Goal: Task Accomplishment & Management: Manage account settings

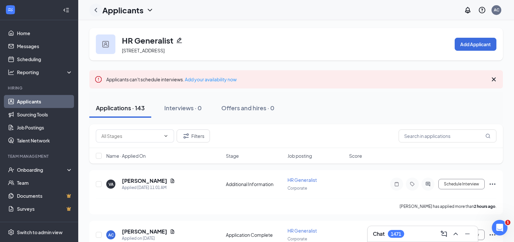
click at [96, 10] on icon "ChevronLeft" at bounding box center [96, 10] width 8 height 8
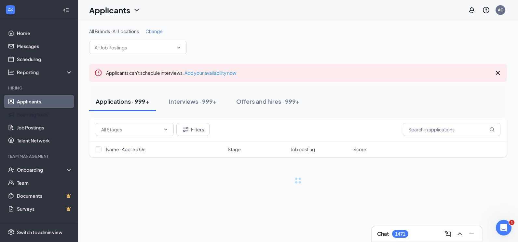
click at [31, 97] on link "Applicants" at bounding box center [45, 101] width 56 height 13
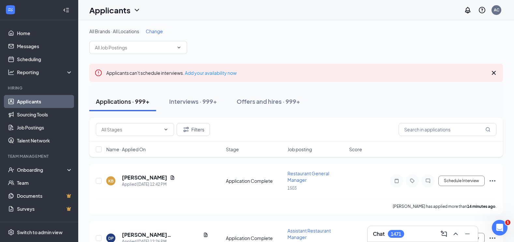
drag, startPoint x: 40, startPoint y: 96, endPoint x: 57, endPoint y: 101, distance: 17.8
click at [40, 96] on link "Applicants" at bounding box center [45, 101] width 56 height 13
click at [42, 107] on link "Applicants" at bounding box center [45, 101] width 56 height 13
click at [37, 102] on link "Applicants" at bounding box center [45, 101] width 56 height 13
click at [38, 30] on link "Home" at bounding box center [45, 33] width 56 height 13
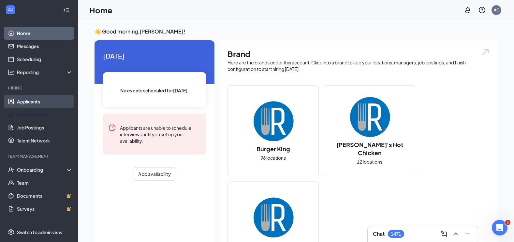
click at [36, 104] on link "Applicants" at bounding box center [45, 101] width 56 height 13
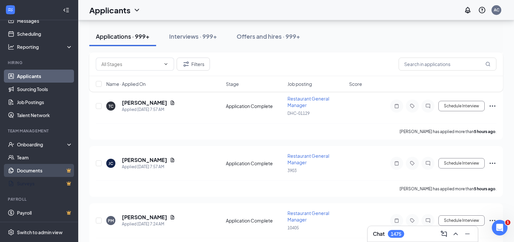
scroll to position [2019, 0]
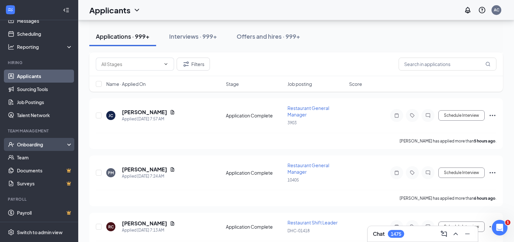
click at [60, 145] on div "Onboarding" at bounding box center [42, 144] width 50 height 7
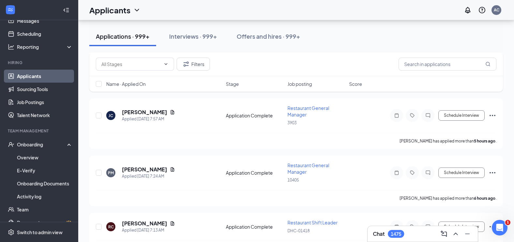
click at [46, 82] on link "Applicants" at bounding box center [45, 76] width 56 height 13
click at [33, 102] on link "Job Postings" at bounding box center [45, 102] width 56 height 13
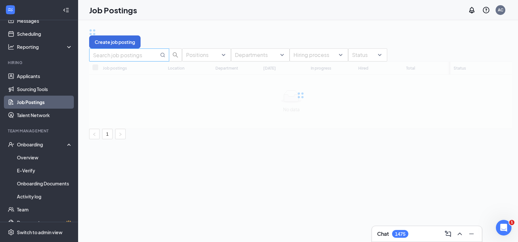
click at [140, 59] on input "text" at bounding box center [126, 55] width 66 height 8
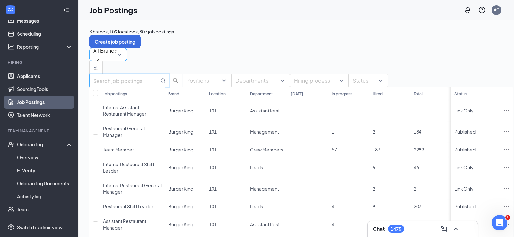
click at [117, 55] on span "All Brands" at bounding box center [105, 55] width 24 height 20
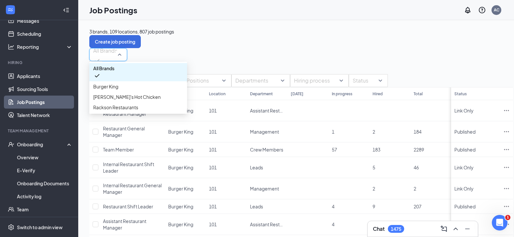
drag, startPoint x: 218, startPoint y: 70, endPoint x: 157, endPoint y: 82, distance: 62.1
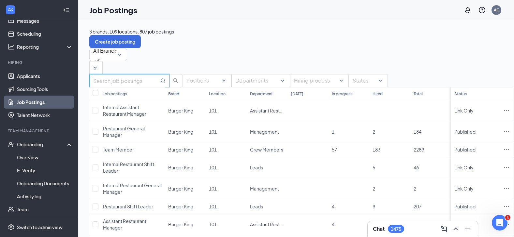
click at [149, 85] on input "text" at bounding box center [126, 81] width 66 height 8
type input "hr generalist"
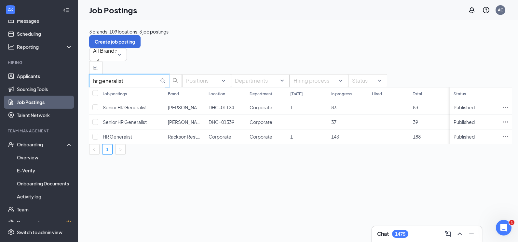
drag, startPoint x: 134, startPoint y: 87, endPoint x: 86, endPoint y: 89, distance: 48.5
click at [86, 89] on div "3 brands, 109 locations, 3 job postings Create job posting All Brands -1 2838 A…" at bounding box center [300, 91] width 445 height 142
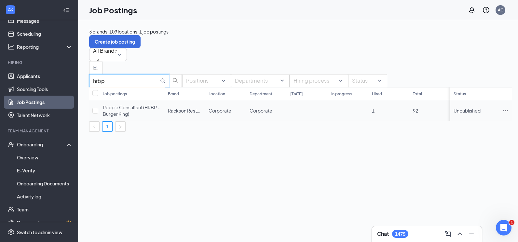
type input "hrbp"
click at [503, 114] on icon "Ellipses" at bounding box center [506, 110] width 7 height 7
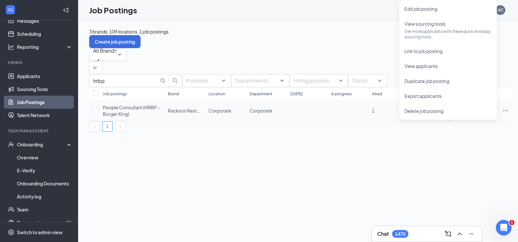
click at [109, 121] on td "People Consultant (HRBP - Burger King)" at bounding box center [132, 110] width 65 height 21
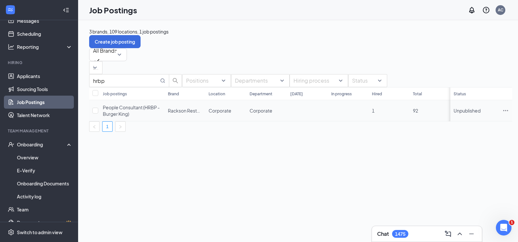
click at [107, 121] on td "People Consultant (HRBP - Burger King)" at bounding box center [132, 110] width 65 height 21
click at [98, 114] on input "checkbox" at bounding box center [95, 111] width 6 height 6
checkbox input "true"
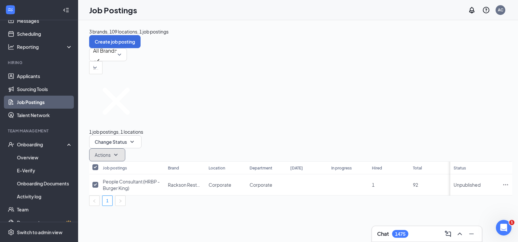
click at [111, 152] on span "Actions" at bounding box center [103, 155] width 16 height 7
click at [136, 138] on icon "SmallChevronDown" at bounding box center [132, 142] width 8 height 8
click at [136, 138] on icon "SmallChevronUp" at bounding box center [132, 142] width 8 height 8
click at [213, 167] on div "3 brands, 109 locations, 1 job postings Create job posting All Brands -1 2838 A…" at bounding box center [300, 117] width 445 height 194
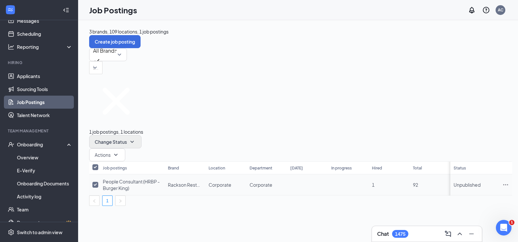
click at [165, 175] on td "People Consultant (HRBP - Burger King)" at bounding box center [132, 185] width 65 height 21
click at [127, 140] on span "Change Status" at bounding box center [111, 142] width 32 height 5
click at [99, 87] on icon "Cross" at bounding box center [116, 101] width 54 height 54
checkbox input "false"
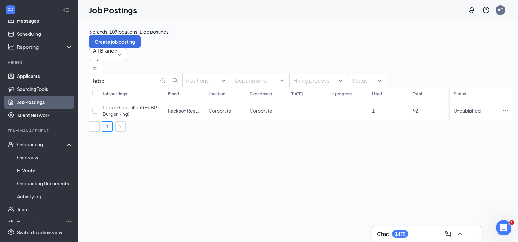
click at [387, 87] on div "Status" at bounding box center [367, 80] width 39 height 13
click at [380, 125] on span "Unpublished" at bounding box center [370, 122] width 27 height 6
click at [229, 140] on div "3 brands, 109 locations, 1 job postings Create job posting All Brands -1 2838 A…" at bounding box center [300, 80] width 445 height 120
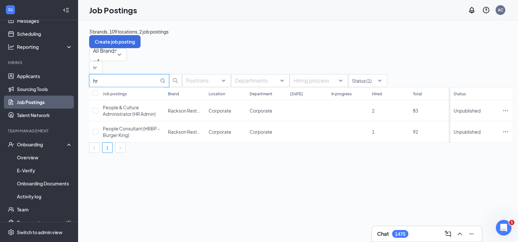
type input "h"
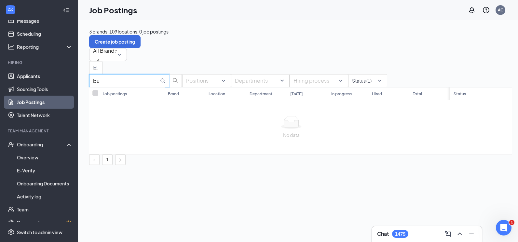
type input "b"
type input "h"
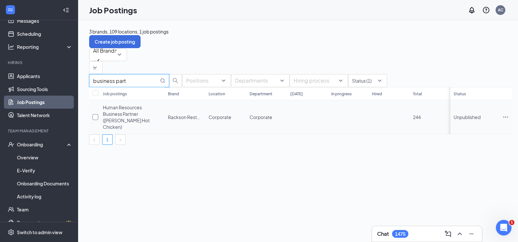
type input "business part"
click at [98, 120] on input "checkbox" at bounding box center [95, 117] width 6 height 6
checkbox input "true"
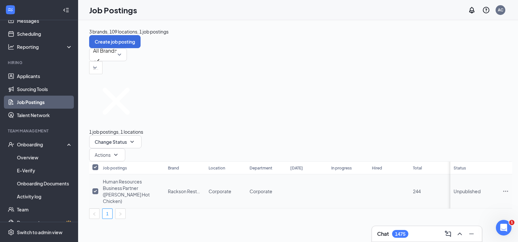
click at [504, 191] on icon "Ellipses" at bounding box center [506, 191] width 5 height 1
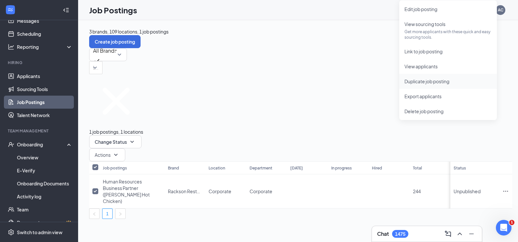
click at [436, 83] on span "Duplicate job posting" at bounding box center [427, 81] width 45 height 6
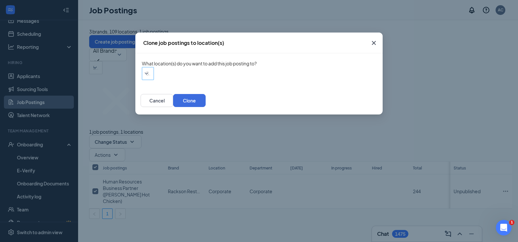
click at [146, 77] on div at bounding box center [145, 73] width 2 height 10
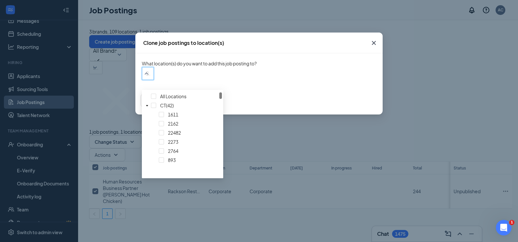
click at [378, 43] on icon "Cross" at bounding box center [374, 43] width 8 height 8
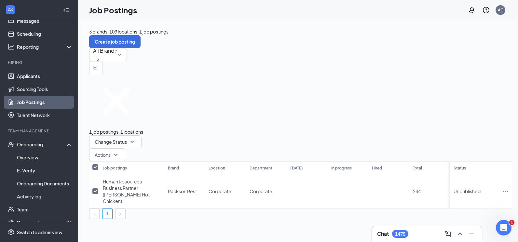
click at [102, 88] on icon "Cross" at bounding box center [116, 101] width 54 height 54
checkbox input "false"
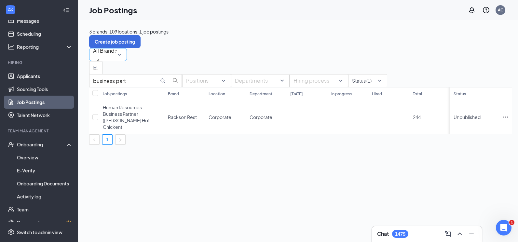
click at [117, 55] on span "All Brands" at bounding box center [105, 55] width 24 height 20
click at [224, 74] on div "business part Positions Departments Hiring process Status (1) Job postings Bran…" at bounding box center [300, 109] width 423 height 71
click at [152, 83] on input "business part" at bounding box center [126, 81] width 66 height 8
drag, startPoint x: 147, startPoint y: 84, endPoint x: 132, endPoint y: 83, distance: 15.0
click at [137, 84] on input "business part" at bounding box center [126, 81] width 66 height 8
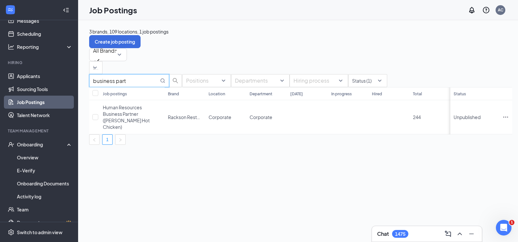
click at [132, 83] on input "business part" at bounding box center [126, 81] width 66 height 8
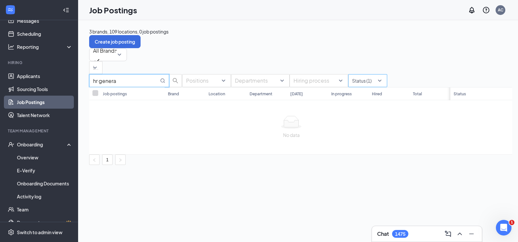
click at [362, 86] on div at bounding box center [364, 81] width 29 height 10
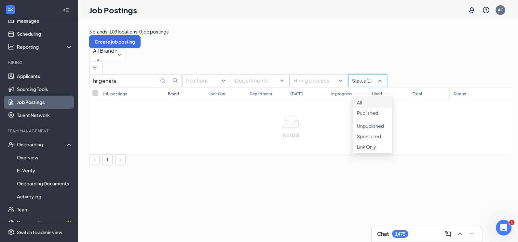
click at [383, 106] on div "All" at bounding box center [372, 102] width 31 height 8
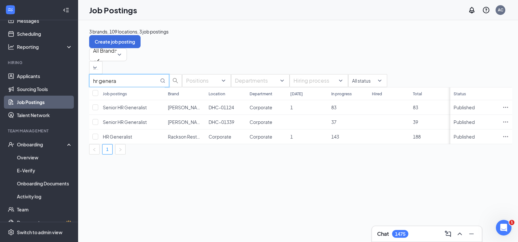
drag, startPoint x: 147, startPoint y: 87, endPoint x: 104, endPoint y: 89, distance: 42.7
click at [104, 85] on input "hr genera" at bounding box center [126, 81] width 66 height 8
type input "h"
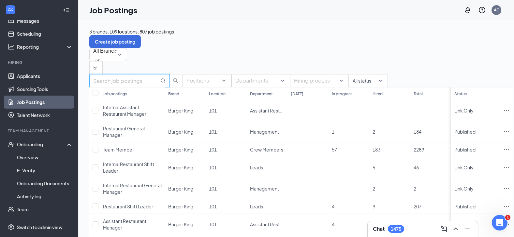
click at [143, 85] on input "text" at bounding box center [126, 81] width 66 height 8
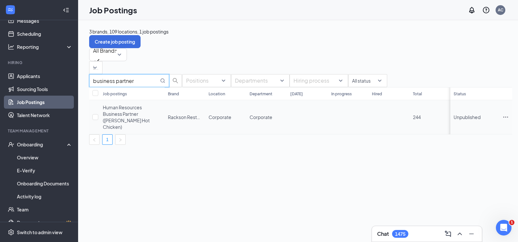
type input "business partner"
click at [110, 130] on span "Human Resources Business Partner ([PERSON_NAME] Hot Chicken)" at bounding box center [126, 117] width 47 height 25
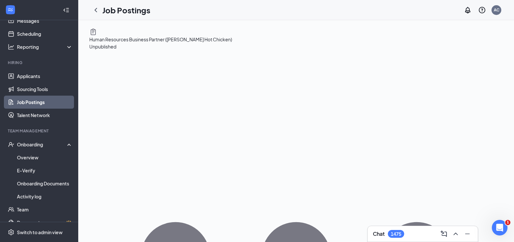
click at [93, 10] on icon "ChevronLeft" at bounding box center [96, 10] width 8 height 8
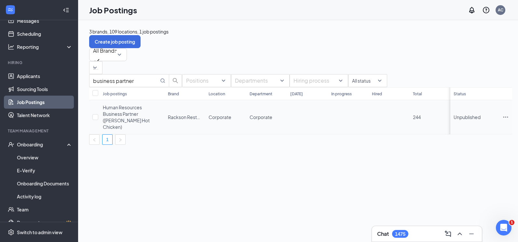
click at [503, 120] on icon "Ellipses" at bounding box center [506, 117] width 7 height 7
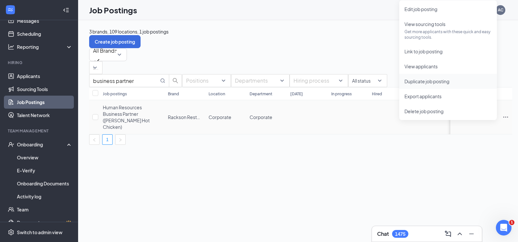
click at [438, 81] on span "Duplicate job posting" at bounding box center [427, 81] width 45 height 6
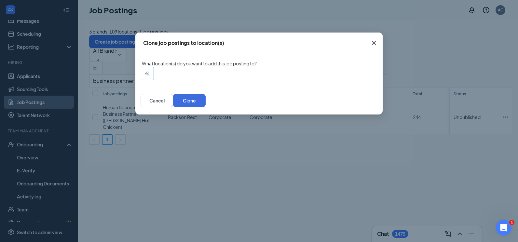
click at [146, 78] on div at bounding box center [145, 73] width 2 height 10
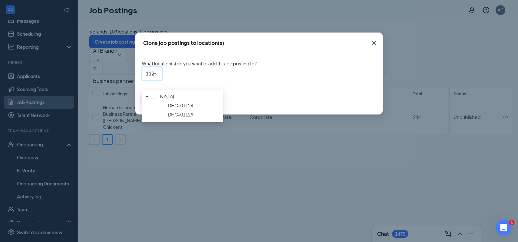
type input "1124"
click at [176, 108] on span "DHC-01124" at bounding box center [180, 106] width 25 height 6
type input "1339"
click at [185, 108] on span "DHC–01339" at bounding box center [181, 106] width 26 height 6
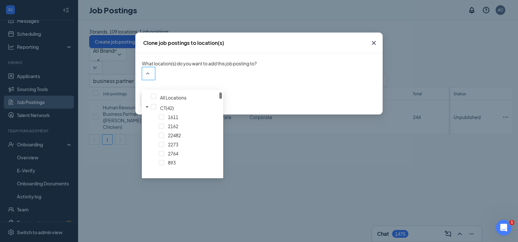
click at [206, 107] on button "Clone" at bounding box center [189, 100] width 33 height 13
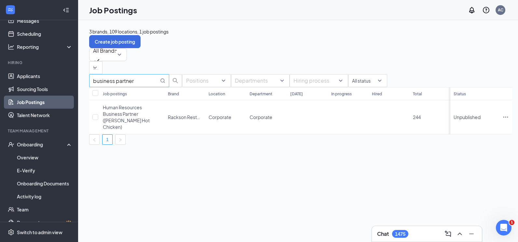
click at [136, 85] on input "business partner" at bounding box center [126, 81] width 66 height 8
click at [148, 85] on input "business partner" at bounding box center [126, 81] width 66 height 8
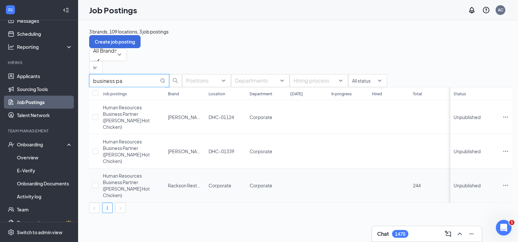
type input "business pa"
click at [503, 182] on icon "Ellipses" at bounding box center [506, 185] width 7 height 7
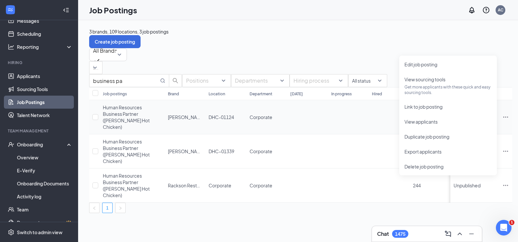
click at [279, 134] on td "Corporate" at bounding box center [266, 117] width 41 height 34
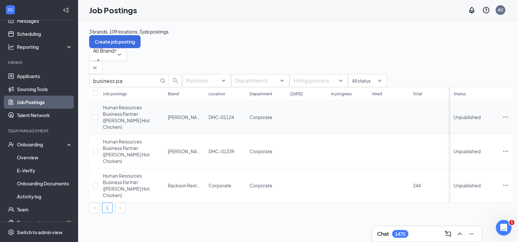
click at [503, 120] on icon "Ellipses" at bounding box center [506, 117] width 7 height 7
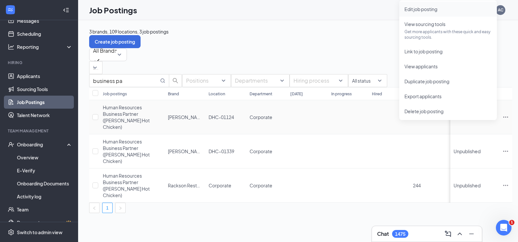
click at [439, 10] on span "Edit job posting" at bounding box center [448, 9] width 87 height 7
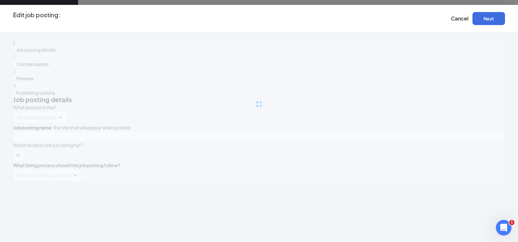
type input "Human Resources Business Partner ([PERSON_NAME] Hot Chicken)"
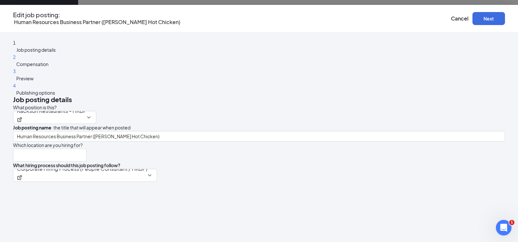
type input "DHC-01124"
click at [122, 96] on div "4 Publishing options" at bounding box center [259, 89] width 492 height 14
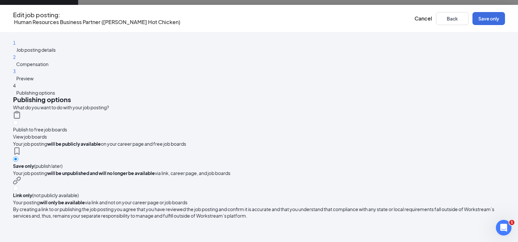
click at [67, 127] on span "Publish to free job boards" at bounding box center [40, 130] width 54 height 6
radio input "true"
radio input "false"
click at [115, 82] on div "3 Preview" at bounding box center [259, 75] width 492 height 14
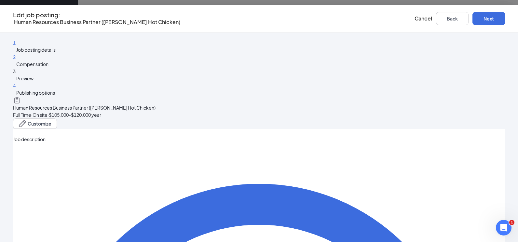
click at [49, 67] on span "Compensation" at bounding box center [32, 64] width 32 height 6
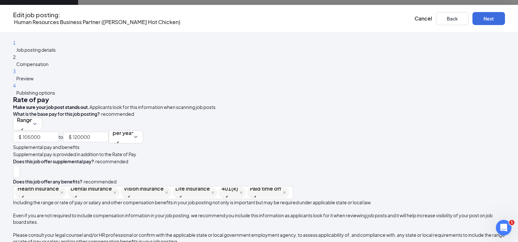
click at [56, 51] on span "Job posting details" at bounding box center [35, 50] width 39 height 6
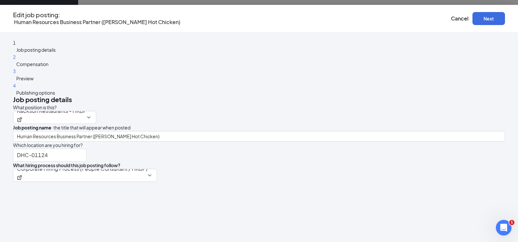
click at [132, 68] on div "2 Compensation" at bounding box center [259, 60] width 492 height 14
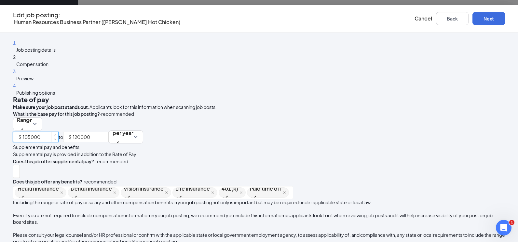
drag, startPoint x: 209, startPoint y: 130, endPoint x: 193, endPoint y: 129, distance: 15.3
click at [59, 132] on div "$ 105000" at bounding box center [36, 137] width 46 height 10
type input "90000"
click at [108, 132] on input "120000" at bounding box center [90, 137] width 35 height 10
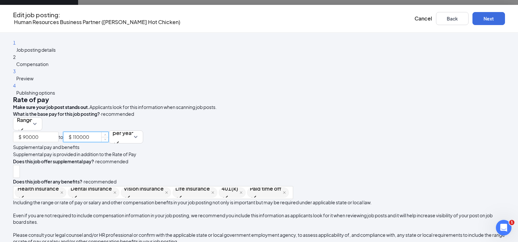
type input "110000"
click at [463, 142] on div "1 Job posting details 2 Compensation 3 Preview 4 Publishing options Rate of pay…" at bounding box center [259, 142] width 492 height 206
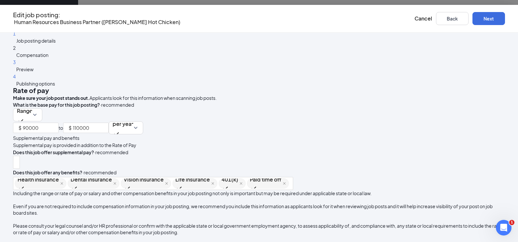
scroll to position [120, 0]
click at [490, 20] on button "Next" at bounding box center [489, 18] width 33 height 13
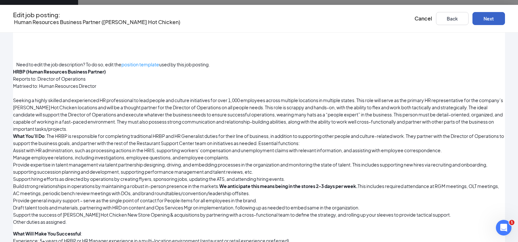
scroll to position [684, 0]
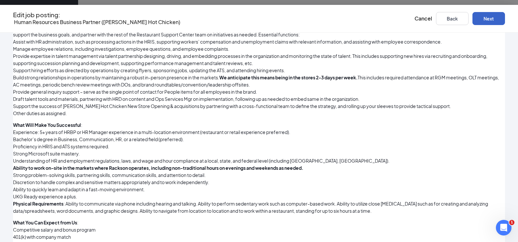
click at [491, 17] on button "Next" at bounding box center [489, 18] width 33 height 13
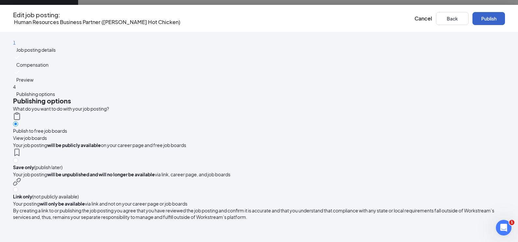
click at [490, 17] on button "Publish" at bounding box center [489, 18] width 33 height 13
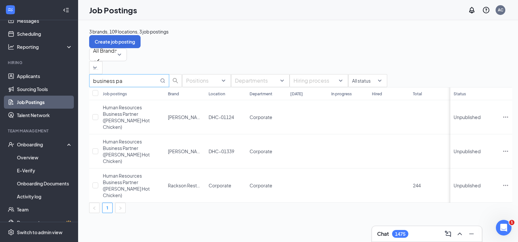
click at [150, 85] on input "business pa" at bounding box center [126, 81] width 66 height 8
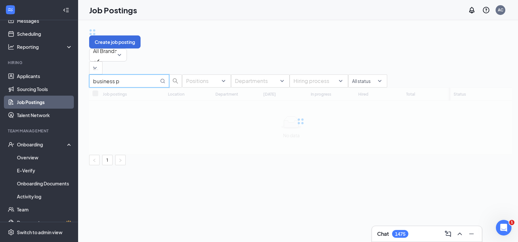
type input "business pa"
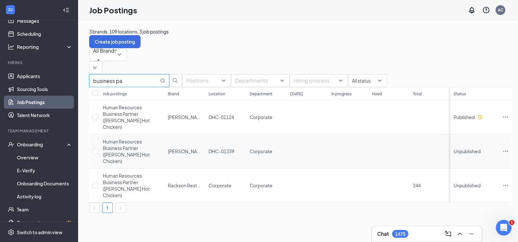
click at [503, 153] on icon "Ellipses" at bounding box center [506, 151] width 7 height 7
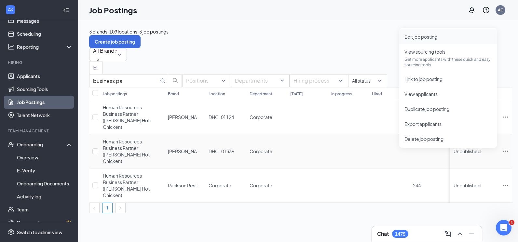
click at [428, 36] on span "Edit job posting" at bounding box center [421, 37] width 33 height 6
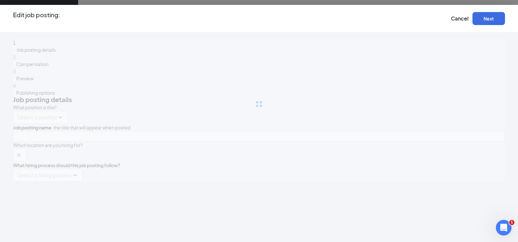
type input "Human Resources Business Partner ([PERSON_NAME] Hot Chicken)"
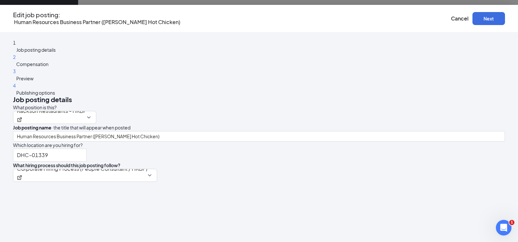
click at [49, 66] on span "Compensation" at bounding box center [32, 64] width 32 height 6
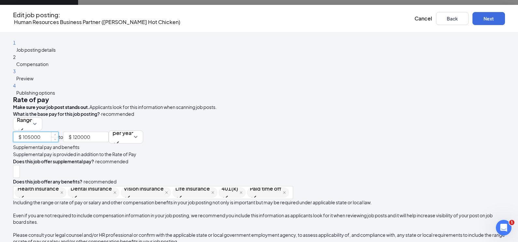
drag, startPoint x: 209, startPoint y: 129, endPoint x: 199, endPoint y: 129, distance: 10.4
click at [59, 132] on div "$ 105000" at bounding box center [36, 137] width 46 height 10
type input "90000"
click at [108, 132] on input "120000" at bounding box center [90, 137] width 35 height 10
type input "110000"
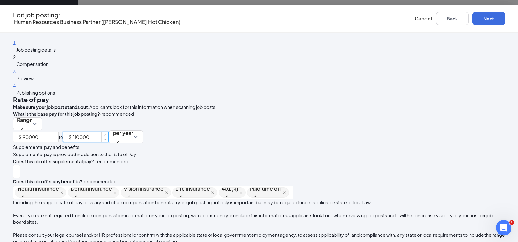
click at [428, 162] on div "Rate of pay Make sure your job post stands out. Applicants look for this inform…" at bounding box center [259, 170] width 492 height 148
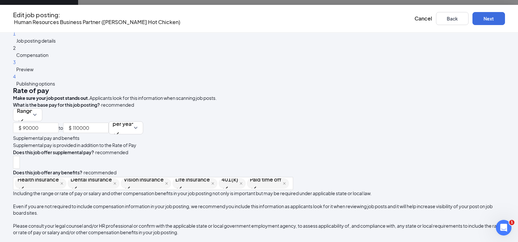
scroll to position [120, 0]
click at [487, 17] on button "Next" at bounding box center [489, 18] width 33 height 13
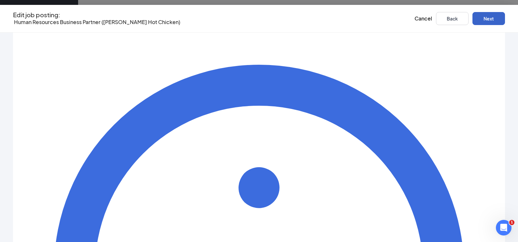
click at [485, 21] on button "Next" at bounding box center [489, 18] width 33 height 13
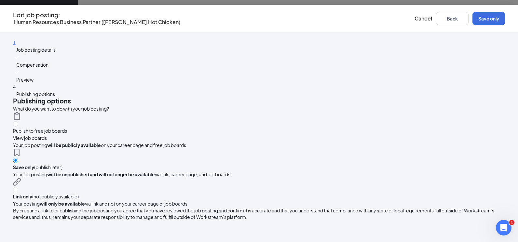
scroll to position [11, 0]
click at [458, 21] on button "Back" at bounding box center [452, 18] width 33 height 13
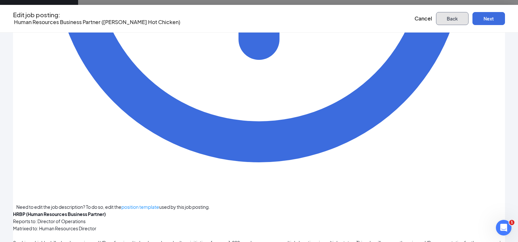
scroll to position [445, 0]
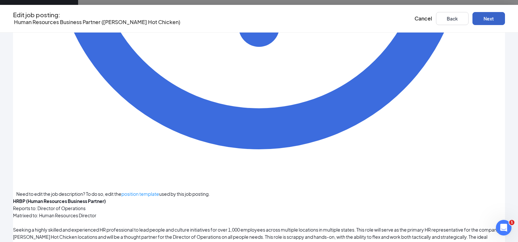
click at [489, 15] on button "Next" at bounding box center [489, 18] width 33 height 13
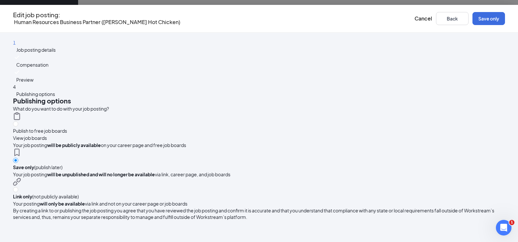
scroll to position [11, 0]
click at [489, 19] on button "Save only" at bounding box center [489, 18] width 33 height 13
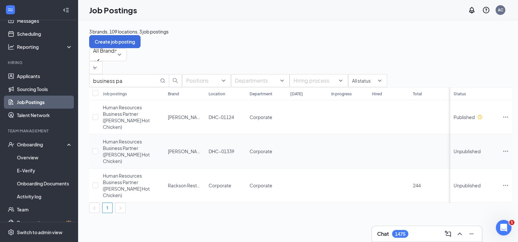
click at [500, 153] on td at bounding box center [506, 151] width 13 height 34
click at [503, 150] on icon "Ellipses" at bounding box center [506, 151] width 7 height 7
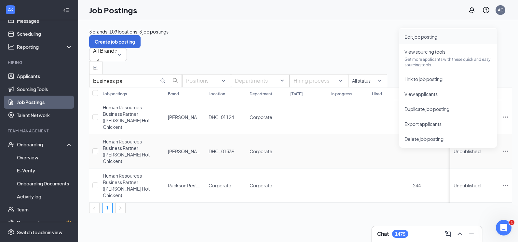
click at [428, 37] on span "Edit job posting" at bounding box center [421, 37] width 33 height 6
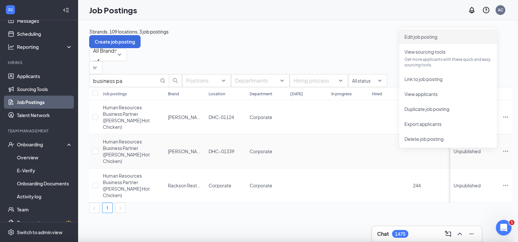
type input "Human Resources Business Partner ([PERSON_NAME] Hot Chicken)"
type input "DHC–01339"
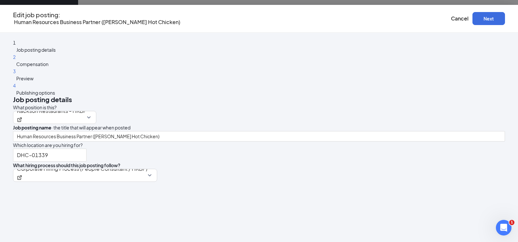
click at [55, 96] on span "Publishing options" at bounding box center [35, 93] width 39 height 6
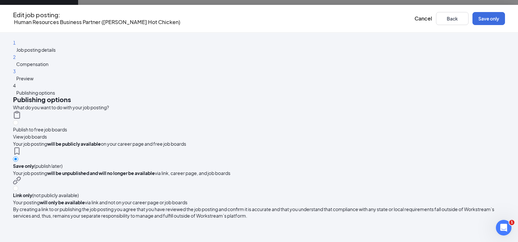
click at [67, 127] on span "Publish to free job boards" at bounding box center [40, 130] width 54 height 6
radio input "true"
radio input "false"
click at [494, 10] on div "Edit job posting: Human Resources Business Partner ([PERSON_NAME] Hot Chicken) …" at bounding box center [259, 19] width 518 height 28
click at [493, 15] on button "Publish" at bounding box center [489, 18] width 33 height 13
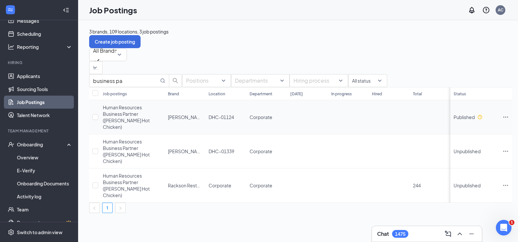
click at [503, 120] on icon "Ellipses" at bounding box center [506, 117] width 7 height 7
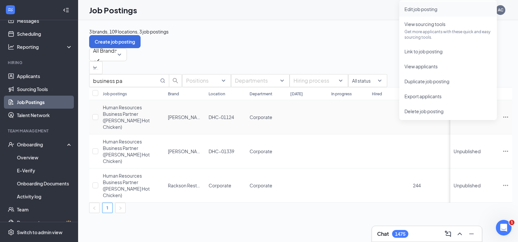
click at [427, 12] on span "Edit job posting" at bounding box center [448, 9] width 87 height 7
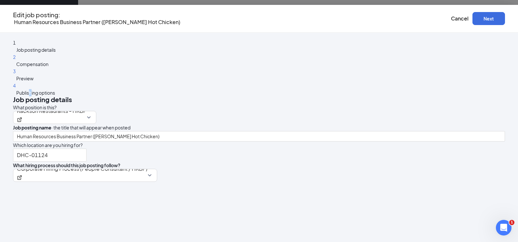
click at [55, 96] on span "Publishing options" at bounding box center [35, 93] width 39 height 6
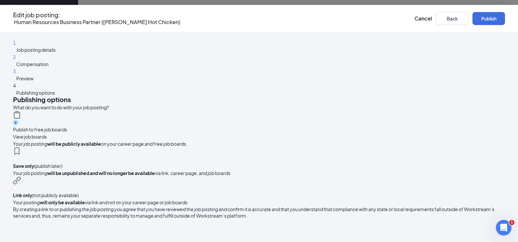
drag, startPoint x: 113, startPoint y: 103, endPoint x: 107, endPoint y: 50, distance: 53.8
click at [56, 50] on span "Job posting details" at bounding box center [35, 50] width 39 height 6
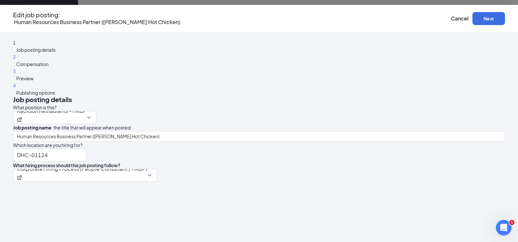
click at [49, 67] on span "Compensation" at bounding box center [32, 64] width 32 height 6
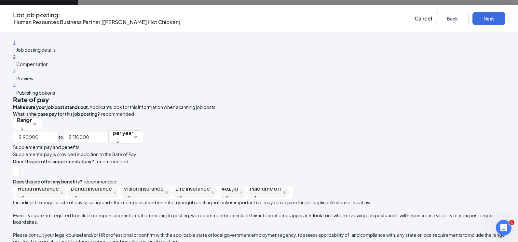
click at [126, 82] on div "3 Preview" at bounding box center [259, 75] width 492 height 14
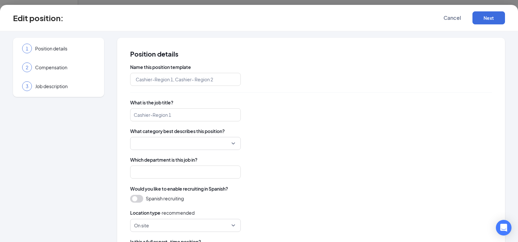
type input "Rackson Restaurants - HRBP"
type input "Human Resources Business Partner ([PERSON_NAME] Hot Chicken)"
type input "Corporate"
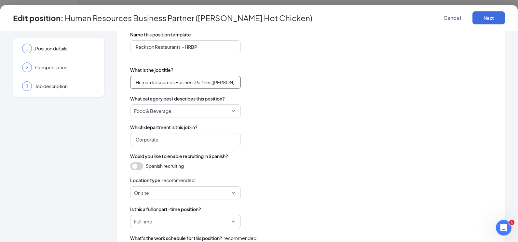
scroll to position [65, 0]
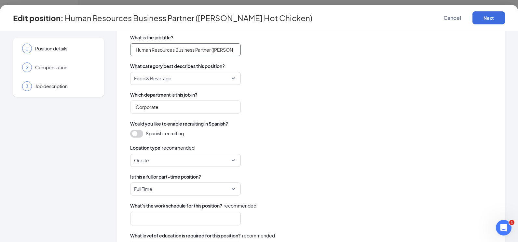
click at [225, 51] on input "Human Resources Business Partner ([PERSON_NAME] Hot Chicken)" at bounding box center [185, 49] width 111 height 13
click at [307, 77] on div "Food & Beverage" at bounding box center [311, 78] width 362 height 13
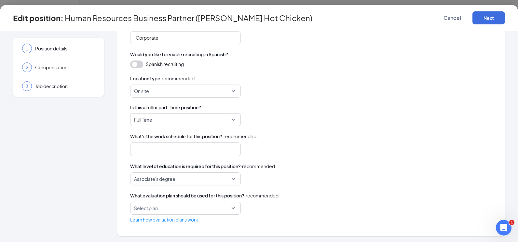
scroll to position [135, 0]
click at [59, 72] on div "2 Compensation" at bounding box center [59, 67] width 86 height 16
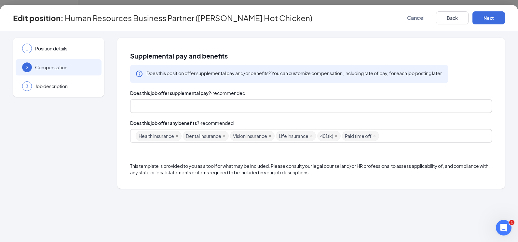
scroll to position [0, 0]
click at [60, 83] on span "Job description" at bounding box center [65, 86] width 60 height 7
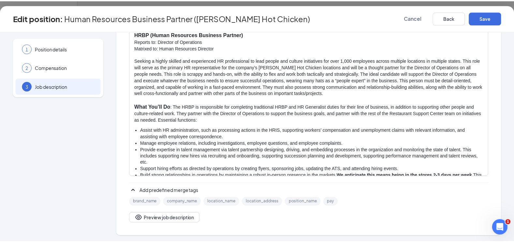
scroll to position [133, 0]
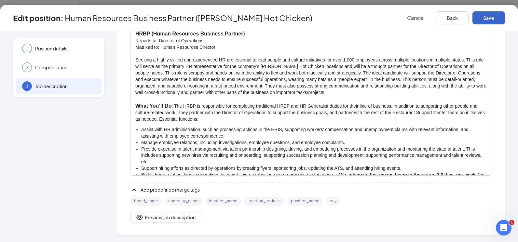
click at [486, 21] on button "Save" at bounding box center [489, 17] width 33 height 13
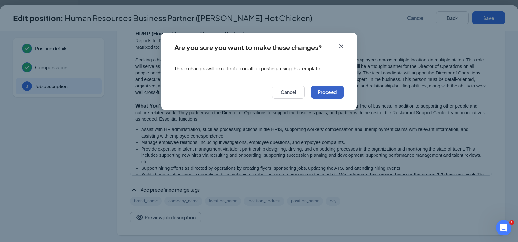
click at [323, 90] on button "Proceed" at bounding box center [327, 92] width 33 height 13
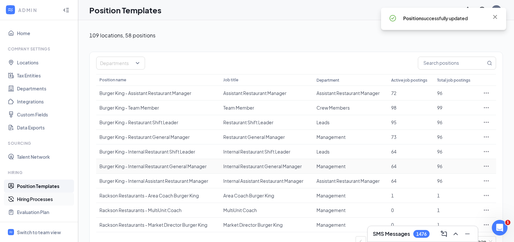
scroll to position [39, 0]
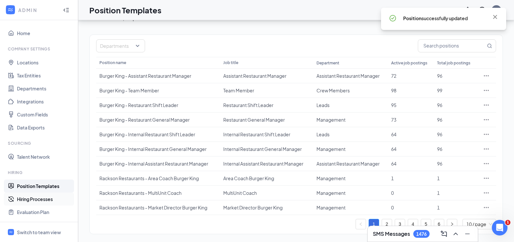
click at [32, 203] on link "Hiring Processes" at bounding box center [45, 199] width 56 height 13
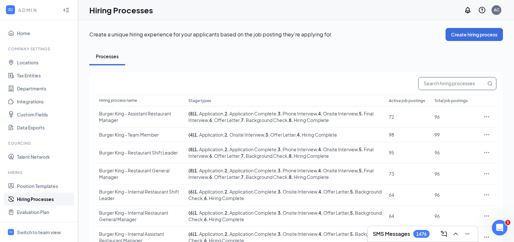
click at [431, 80] on input "text" at bounding box center [451, 83] width 67 height 12
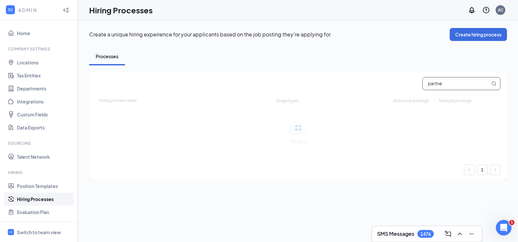
type input "partner"
drag, startPoint x: 441, startPoint y: 86, endPoint x: 406, endPoint y: 84, distance: 35.2
click at [406, 84] on div "partner" at bounding box center [298, 83] width 405 height 13
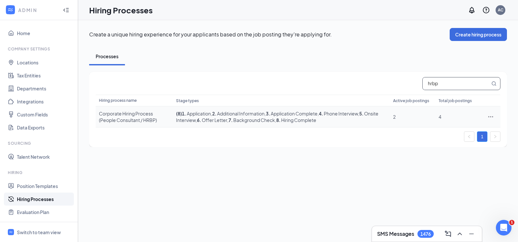
type input "hrbp"
click at [489, 118] on icon "Ellipses" at bounding box center [491, 117] width 7 height 7
click at [460, 131] on span "Edit" at bounding box center [461, 130] width 56 height 7
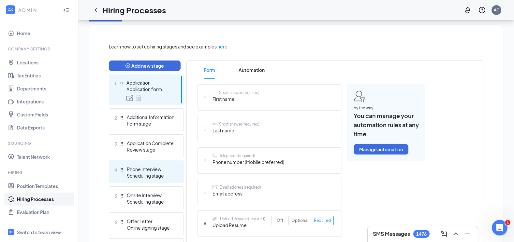
scroll to position [130, 0]
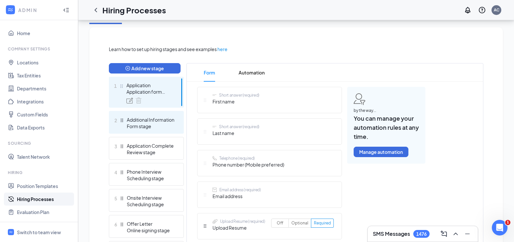
click at [148, 120] on div "Additional Information" at bounding box center [151, 120] width 48 height 7
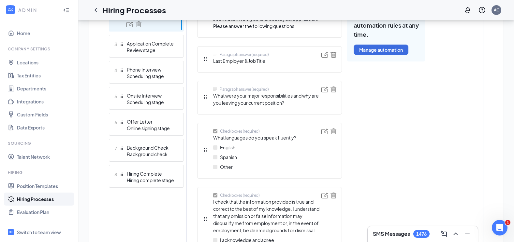
scroll to position [130, 0]
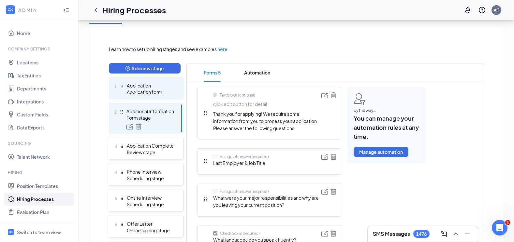
click at [148, 94] on div "Application form stage" at bounding box center [151, 92] width 48 height 7
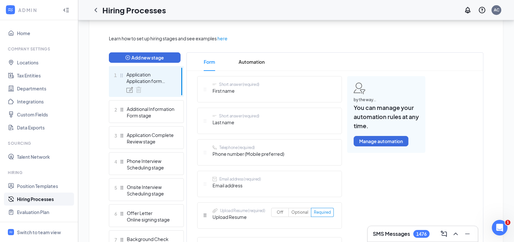
scroll to position [145, 0]
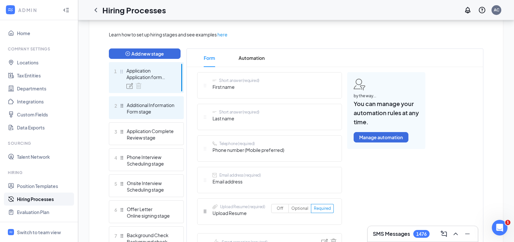
click at [160, 112] on div "Form stage" at bounding box center [151, 111] width 48 height 7
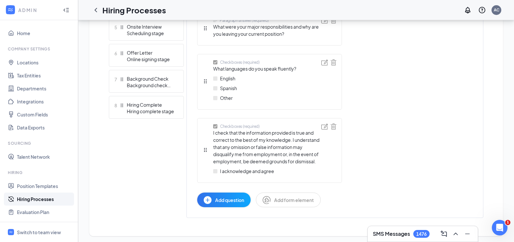
scroll to position [303, 0]
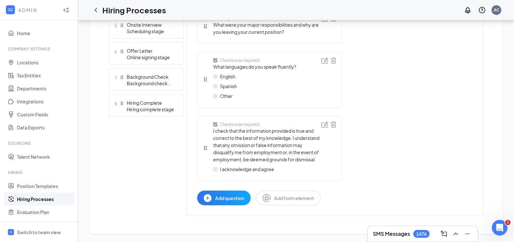
click at [235, 196] on span "Add question" at bounding box center [229, 198] width 29 height 7
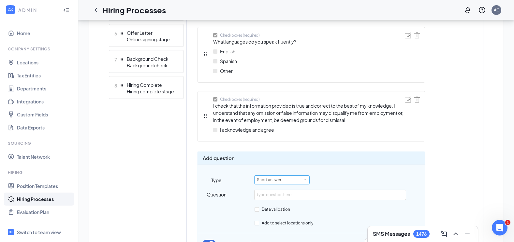
scroll to position [336, 0]
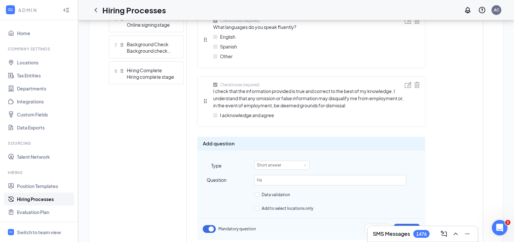
type input "H"
click at [273, 179] on input "text" at bounding box center [329, 180] width 151 height 10
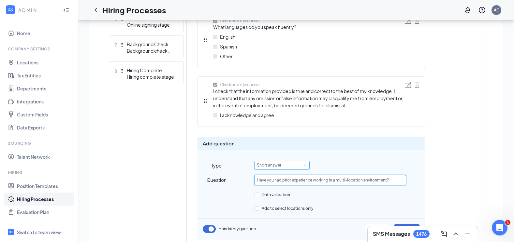
type input "Have you had prior experience working in a multi-location environment?"
click at [282, 170] on div "Short answer" at bounding box center [281, 165] width 55 height 9
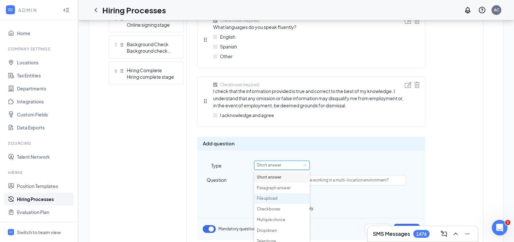
scroll to position [33, 0]
click at [281, 205] on li "Multiple choice" at bounding box center [281, 208] width 55 height 11
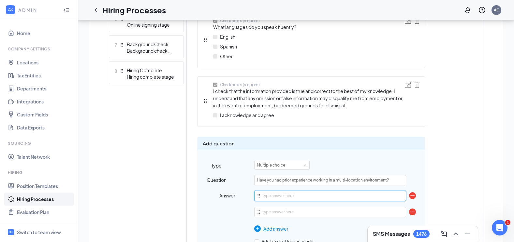
click at [295, 196] on input "text" at bounding box center [329, 196] width 151 height 10
type input "Yes"
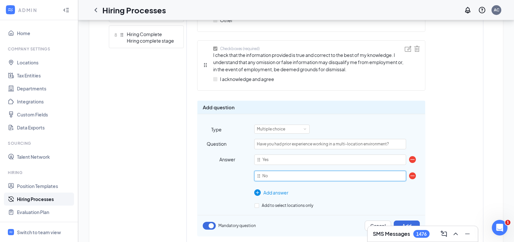
scroll to position [401, 0]
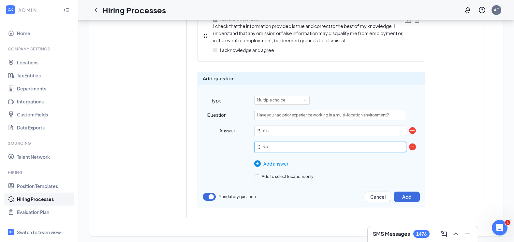
type input "No"
click at [216, 173] on div at bounding box center [211, 176] width 28 height 7
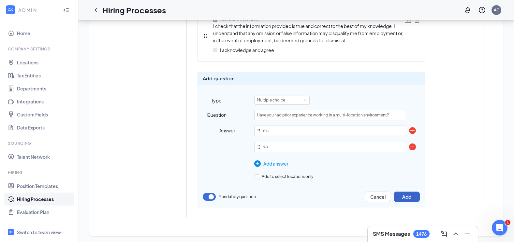
click at [402, 193] on button "Add" at bounding box center [406, 197] width 26 height 10
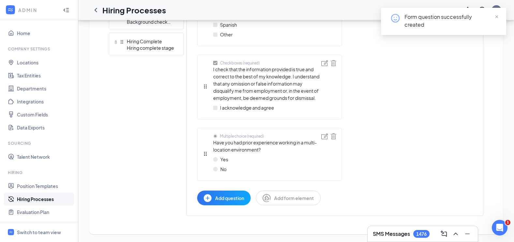
click at [223, 201] on span "Add question" at bounding box center [229, 198] width 29 height 7
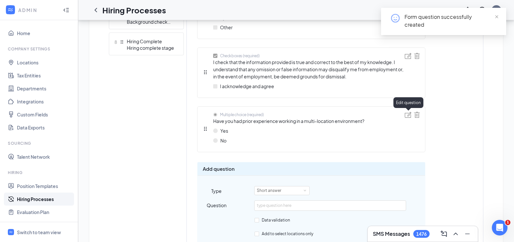
click at [408, 116] on img at bounding box center [407, 115] width 7 height 6
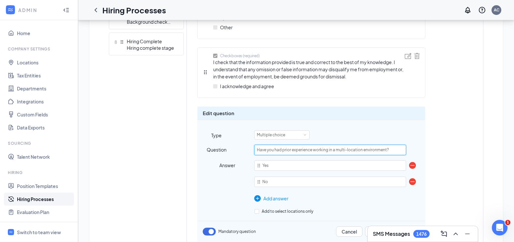
click at [290, 152] on input "Have you had prior experience working in a multi-location environment?" at bounding box center [329, 150] width 151 height 10
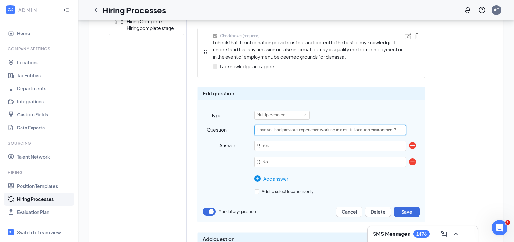
scroll to position [430, 0]
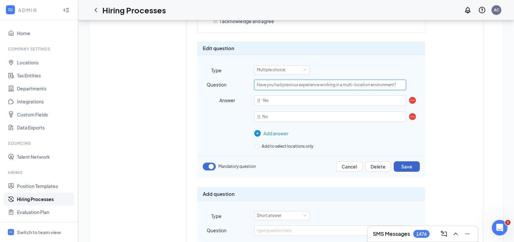
type input "Have you had previous experience working in a multi-location environment?"
click at [408, 168] on button "Save" at bounding box center [406, 167] width 26 height 10
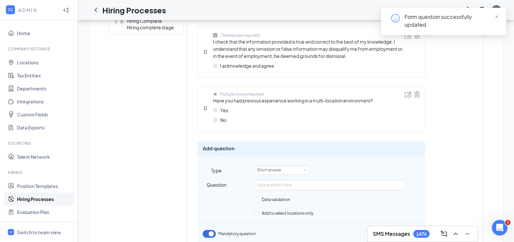
scroll to position [425, 0]
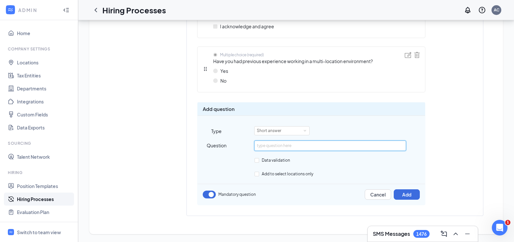
click at [281, 147] on input "text" at bounding box center [329, 146] width 151 height 10
click at [286, 134] on div "Short answer" at bounding box center [282, 131] width 50 height 8
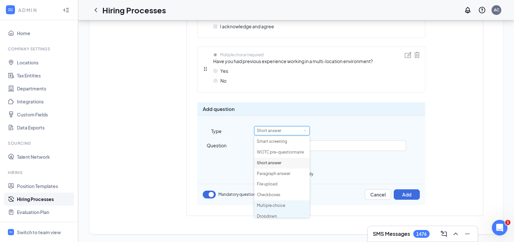
click at [277, 203] on li "Multiple choice" at bounding box center [281, 206] width 55 height 11
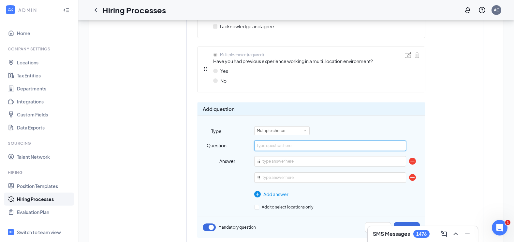
click at [280, 150] on input "text" at bounding box center [329, 146] width 151 height 10
click at [307, 147] on input "Have you previously worked in the hospitality industry? (Restaurant/retail expe…" at bounding box center [329, 146] width 151 height 10
click at [307, 146] on input "Have you previously worked in the hospitality industry? (Restaurant/retail expe…" at bounding box center [329, 146] width 151 height 10
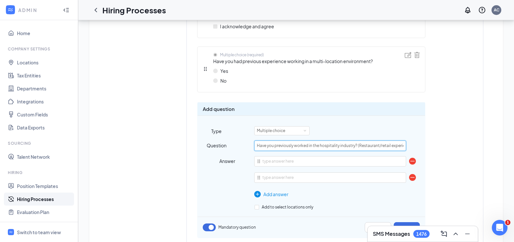
click at [307, 146] on input "Have you previously worked in the hospitality industry? (Restaurant/retail expe…" at bounding box center [329, 146] width 151 height 10
click at [420, 128] on div "Multiple choice" at bounding box center [339, 130] width 171 height 9
click at [360, 148] on input "Have you previously worked in the hospitality industry? (Restaurant/retail expe…" at bounding box center [329, 146] width 151 height 10
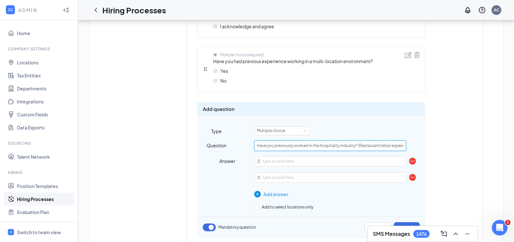
click at [369, 143] on input "Have you previously worked in the hospitality industry? (Restaurant/retail expe…" at bounding box center [329, 146] width 151 height 10
click at [390, 150] on input "Have you previously worked in the hospitality industry? (Restaurant/retail expe…" at bounding box center [329, 146] width 151 height 10
click at [391, 146] on input "Have you previously worked in the hospitality industry? (Restaurant/retail expe…" at bounding box center [329, 146] width 151 height 10
click at [399, 146] on input "Have you previously worked in the hospitality industry? (Restaurant/retail expe…" at bounding box center [329, 146] width 151 height 10
click at [399, 147] on input "Have you previously worked in the hospitality industry? (Restaurant/retail expe…" at bounding box center [329, 146] width 151 height 10
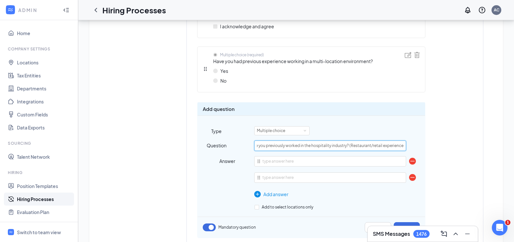
scroll to position [0, 19]
click at [339, 149] on input "Have you previously worked in the hospitality industry? (Restaurant or retail e…" at bounding box center [329, 146] width 151 height 10
type input "Have you previously worked in the hospitality industry? (Restaurant or retail e…"
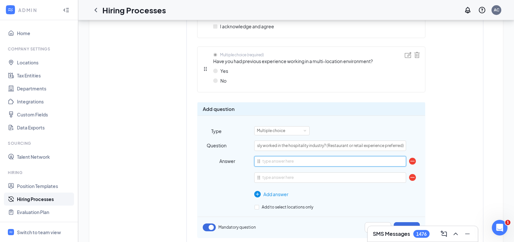
click at [283, 160] on input "text" at bounding box center [329, 161] width 151 height 10
type input "Y"
type input "Yes"
type input "n"
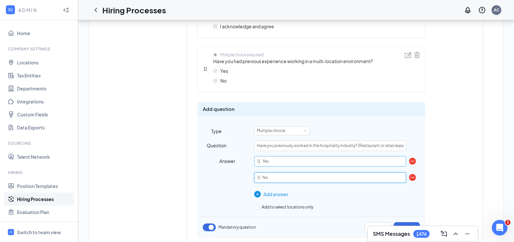
type input "No"
click at [289, 160] on input "Yes" at bounding box center [329, 161] width 151 height 10
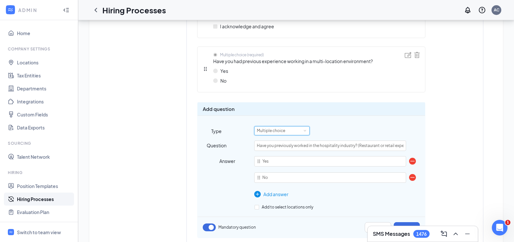
click at [281, 131] on div "Multiple choice" at bounding box center [273, 131] width 33 height 8
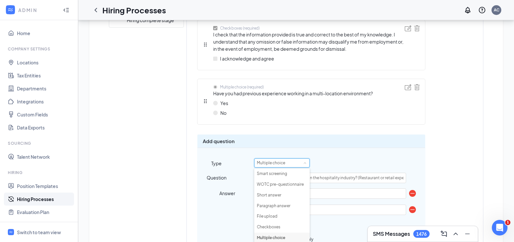
click at [412, 139] on div "Add question" at bounding box center [310, 141] width 227 height 13
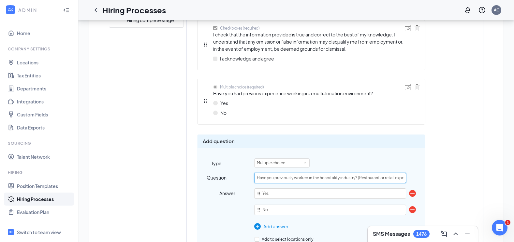
click at [293, 180] on input "Have you previously worked in the hospitality industry? (Restaurant or retail e…" at bounding box center [329, 178] width 151 height 10
click at [352, 180] on input "Have you previously worked in the hospitality industry? (Restaurant or retail e…" at bounding box center [329, 178] width 151 height 10
click at [356, 177] on input "Have you previously worked in the hospitality industry? (Restaurant or retail e…" at bounding box center [329, 178] width 151 height 10
click at [367, 176] on input "Have you previously worked in the hospitality industry? (Restaurant or retail e…" at bounding box center [329, 178] width 151 height 10
click at [358, 176] on div "Learn how to set up hiring stages and see examples here Add new stage 1 Applica…" at bounding box center [296, 32] width 374 height 498
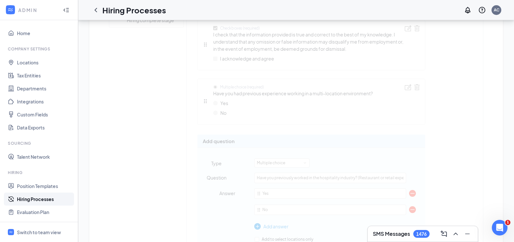
click at [393, 182] on div "Learn how to set up hiring stages and see examples here Add new stage 1 Applica…" at bounding box center [296, 32] width 374 height 498
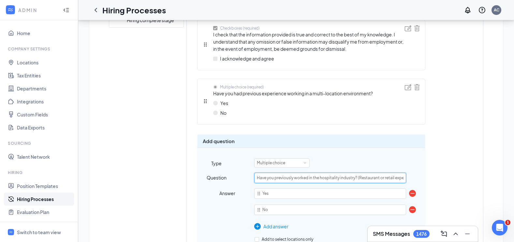
click at [387, 178] on input "Have you previously worked in the hospitality industry? (Restaurant or retail e…" at bounding box center [329, 178] width 151 height 10
click at [387, 179] on input "Have you previously worked in the hospitality industry? (Restaurant or retail e…" at bounding box center [329, 178] width 151 height 10
drag, startPoint x: 357, startPoint y: 178, endPoint x: 482, endPoint y: 186, distance: 125.3
click at [482, 186] on div "Text block (optional) click edit button for detail Thank you for applying! We r…" at bounding box center [335, 49] width 296 height 451
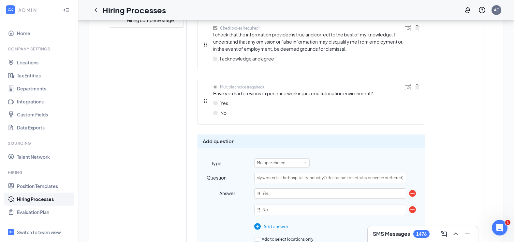
click at [373, 183] on div "Question Have you previously worked in the hospitality industry? (Restaurant or…" at bounding box center [310, 204] width 227 height 63
drag, startPoint x: 379, startPoint y: 178, endPoint x: 392, endPoint y: 177, distance: 13.4
click at [392, 177] on input "Have you previously worked in the hospitality industry? (Restaurant or retail e…" at bounding box center [329, 178] width 151 height 10
type input "Have you previously worked in the hospitality industry? (Restaurant or QSR expe…"
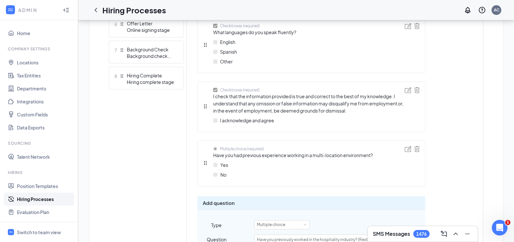
scroll to position [458, 0]
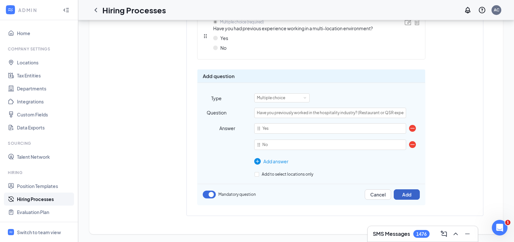
click at [409, 192] on button "Add" at bounding box center [406, 195] width 26 height 10
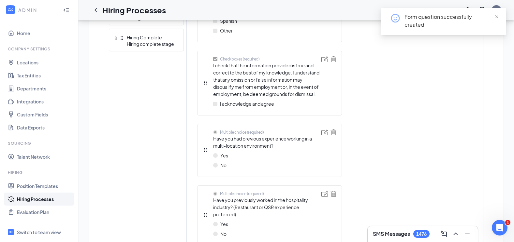
scroll to position [369, 0]
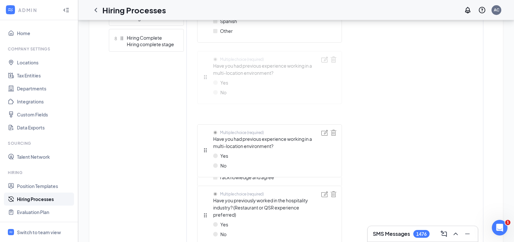
drag, startPoint x: 205, startPoint y: 149, endPoint x: 204, endPoint y: 67, distance: 81.7
click at [204, 67] on div "Text block (optional) click edit button for detail Thank you for applying! We r…" at bounding box center [269, 60] width 145 height 422
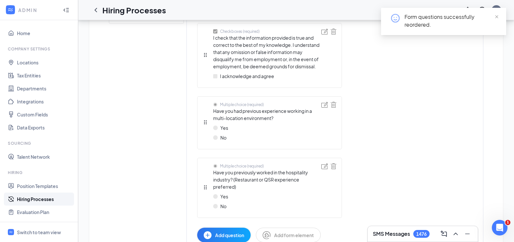
scroll to position [434, 0]
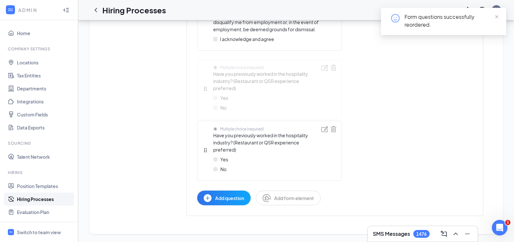
drag, startPoint x: 203, startPoint y: 150, endPoint x: 202, endPoint y: 86, distance: 64.8
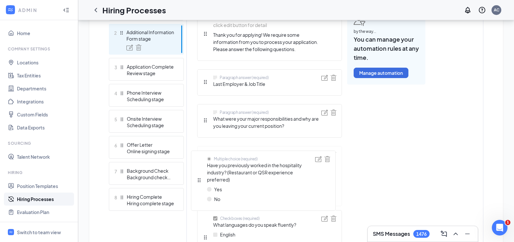
scroll to position [213, 0]
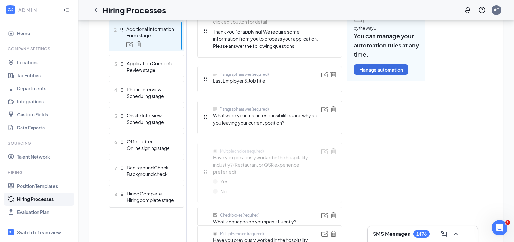
drag, startPoint x: 204, startPoint y: 152, endPoint x: 191, endPoint y: 161, distance: 15.1
click at [197, 161] on div "Text block (optional) click edit button for detail Thank you for applying! We r…" at bounding box center [269, 216] width 145 height 422
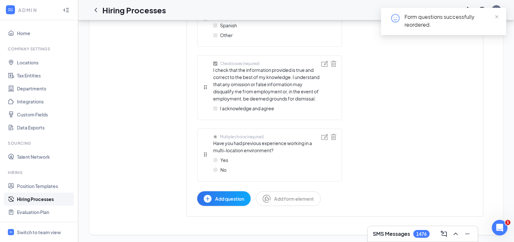
scroll to position [434, 0]
click at [208, 154] on div "Multiple choice (required) Have you had previous experience working in a multi-…" at bounding box center [262, 155] width 119 height 42
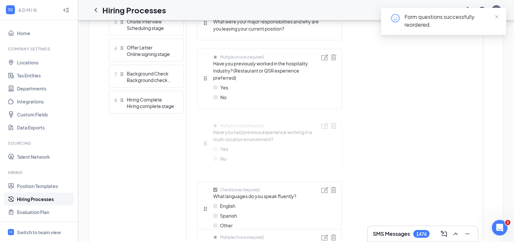
click at [208, 152] on div "Text block (optional) click edit button for detail Thank you for applying! We r…" at bounding box center [269, 121] width 145 height 422
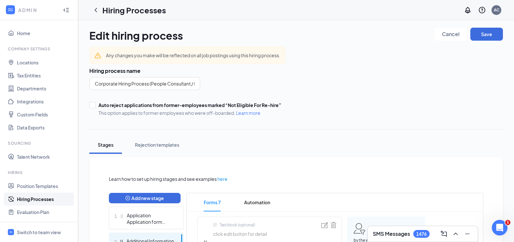
scroll to position [0, 0]
click at [486, 43] on div "Cancel Save" at bounding box center [468, 36] width 68 height 16
click at [485, 38] on button "Save" at bounding box center [486, 34] width 33 height 13
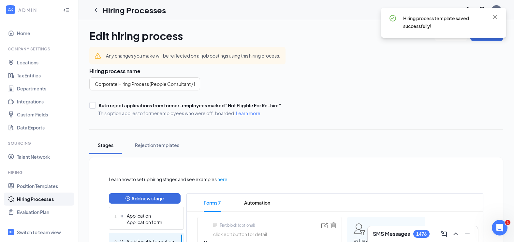
click at [490, 17] on div "Hiring process template saved successfully!" at bounding box center [451, 22] width 96 height 16
click at [493, 16] on icon "Cross" at bounding box center [495, 17] width 8 height 8
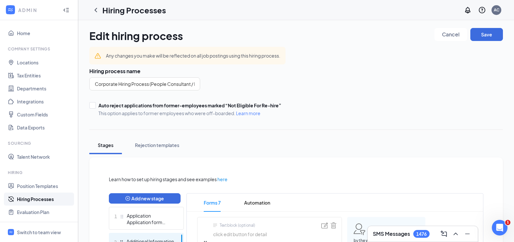
drag, startPoint x: 35, startPoint y: 201, endPoint x: 39, endPoint y: 200, distance: 4.3
click at [35, 201] on link "Hiring Processes" at bounding box center [45, 199] width 56 height 13
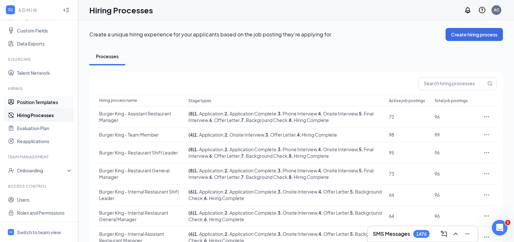
click at [46, 100] on link "Position Templates" at bounding box center [45, 102] width 56 height 13
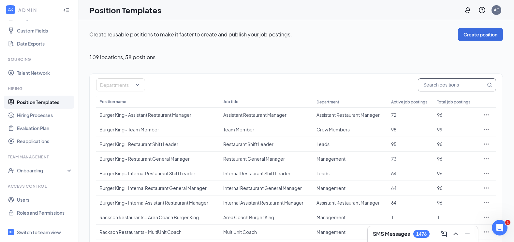
click at [437, 86] on input "text" at bounding box center [451, 85] width 67 height 12
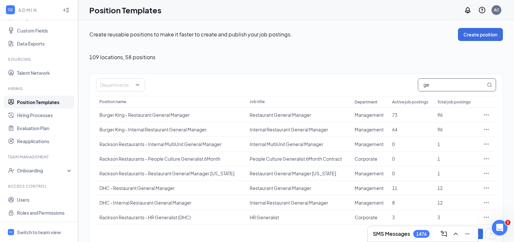
type input "g"
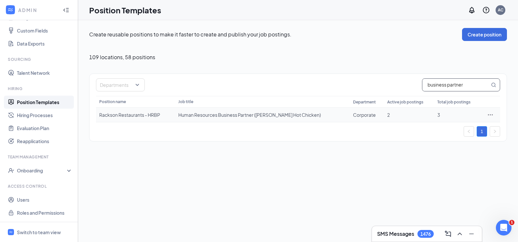
type input "business partner"
click at [492, 116] on icon "Ellipses" at bounding box center [490, 115] width 7 height 7
click at [460, 128] on span "Edit" at bounding box center [461, 128] width 56 height 7
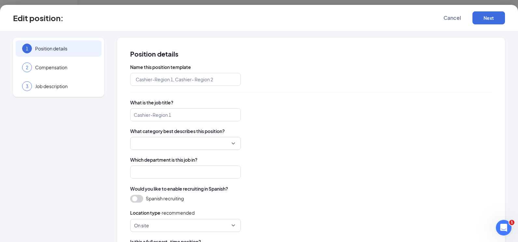
type input "Rackson Restaurants - HRBP"
type input "Human Resources Business Partner ([PERSON_NAME] Hot Chicken)"
type input "Corporate"
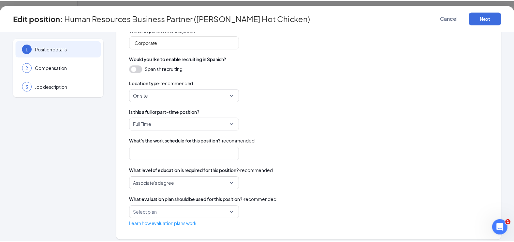
scroll to position [135, 0]
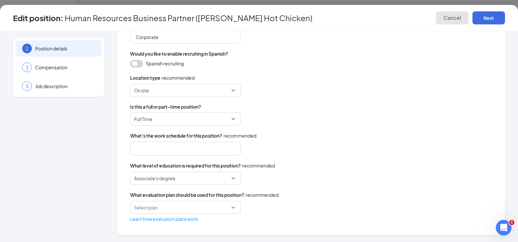
click at [455, 15] on span "Cancel" at bounding box center [453, 18] width 18 height 7
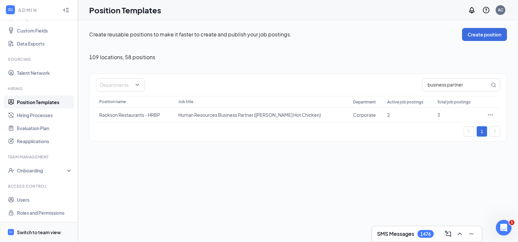
click at [59, 233] on div "Switch to team view" at bounding box center [39, 232] width 44 height 7
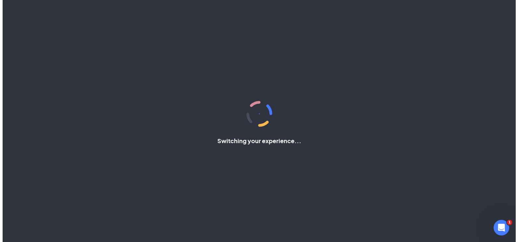
scroll to position [25, 0]
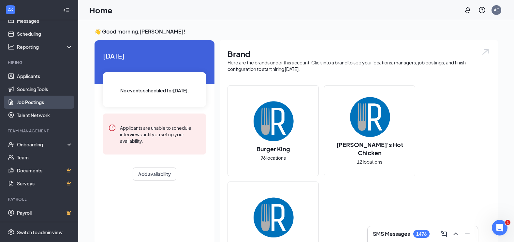
click at [42, 103] on link "Job Postings" at bounding box center [45, 102] width 56 height 13
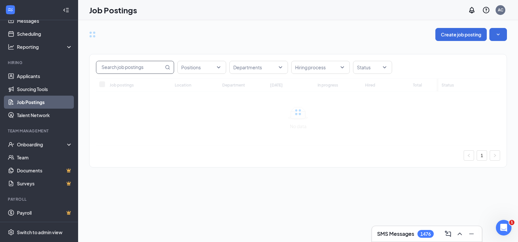
click at [143, 68] on div "Positions Departments Hiring process Status Job postings Location Department To…" at bounding box center [298, 107] width 418 height 133
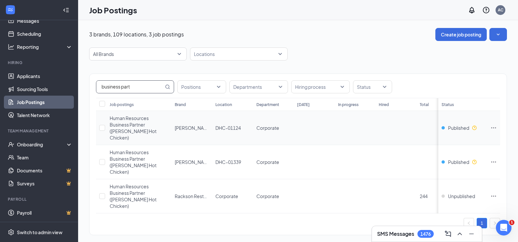
type input "business part"
click at [495, 125] on icon "Ellipses" at bounding box center [494, 128] width 7 height 7
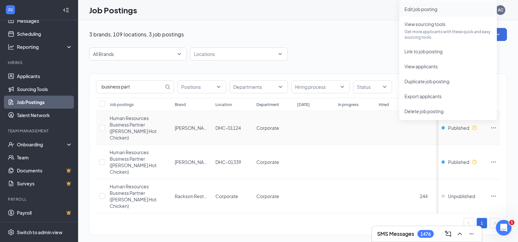
click at [423, 11] on span "Edit job posting" at bounding box center [421, 9] width 33 height 6
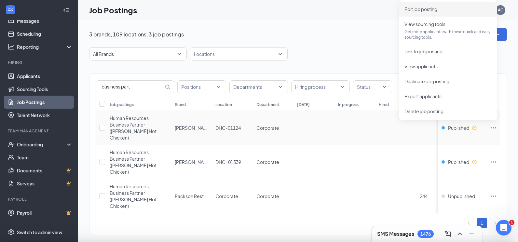
type input "Human Resources Business Partner ([PERSON_NAME] Hot Chicken)"
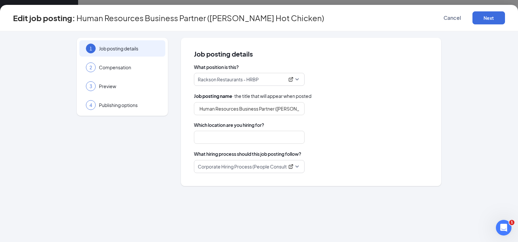
type input "DHC-01124"
click at [130, 105] on span "Publishing options" at bounding box center [129, 105] width 60 height 7
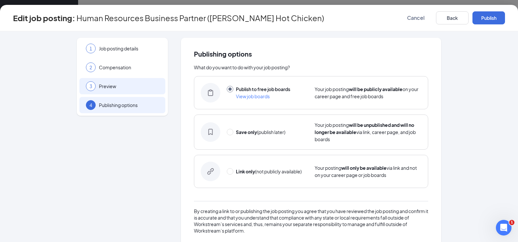
click at [123, 81] on div "3 Preview" at bounding box center [122, 86] width 86 height 16
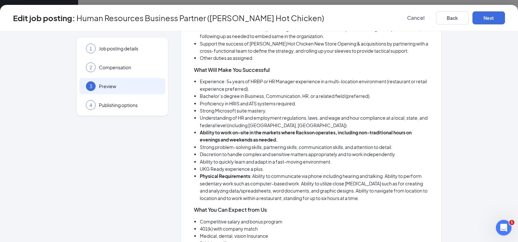
scroll to position [358, 0]
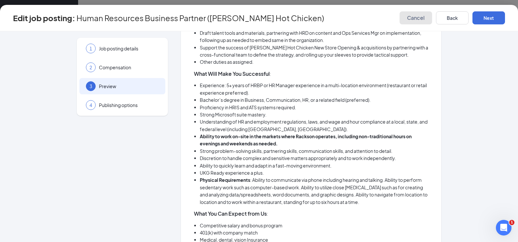
click at [421, 20] on span "Cancel" at bounding box center [416, 18] width 18 height 7
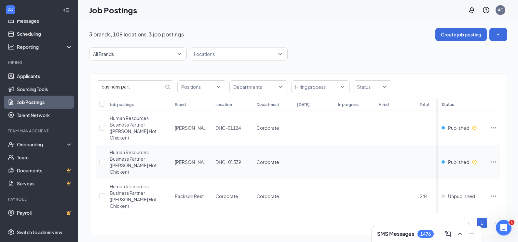
click at [492, 159] on icon "Ellipses" at bounding box center [494, 162] width 7 height 7
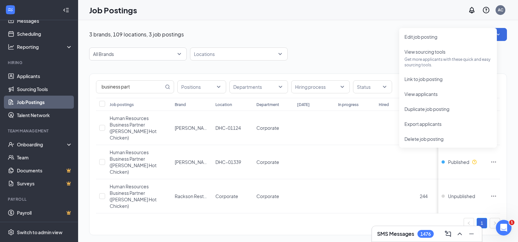
click at [195, 218] on div "1" at bounding box center [298, 223] width 404 height 10
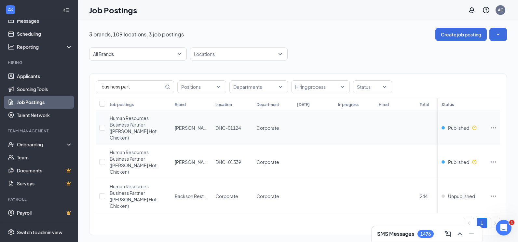
click at [143, 124] on span "Human Resources Business Partner ([PERSON_NAME] Hot Chicken)" at bounding box center [133, 127] width 47 height 25
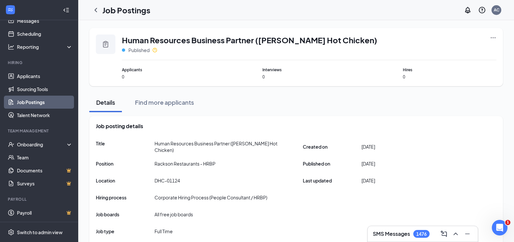
click at [47, 105] on link "Job Postings" at bounding box center [45, 102] width 56 height 13
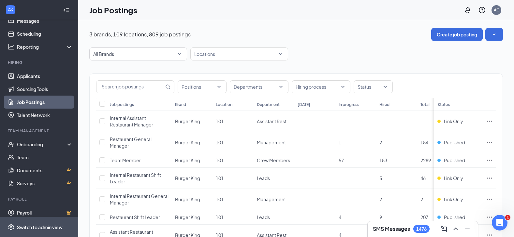
drag, startPoint x: 41, startPoint y: 232, endPoint x: 44, endPoint y: 228, distance: 4.5
click at [41, 231] on div "Switch to admin view" at bounding box center [40, 227] width 46 height 7
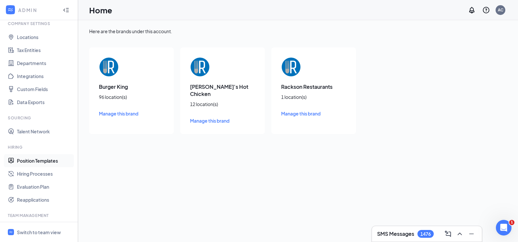
click at [42, 159] on link "Position Templates" at bounding box center [45, 160] width 56 height 13
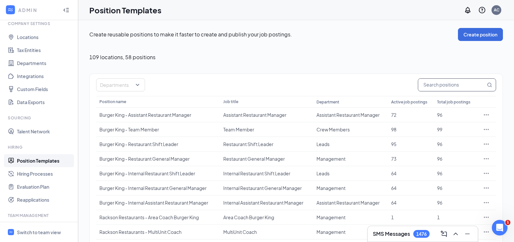
click at [462, 84] on input "text" at bounding box center [451, 85] width 67 height 12
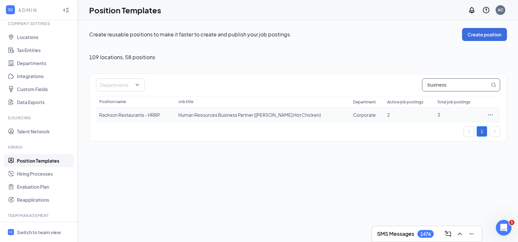
type input "business"
click at [485, 116] on div at bounding box center [490, 115] width 13 height 7
click at [489, 115] on icon "Ellipses" at bounding box center [490, 115] width 7 height 7
click at [463, 128] on span "Edit" at bounding box center [461, 128] width 56 height 7
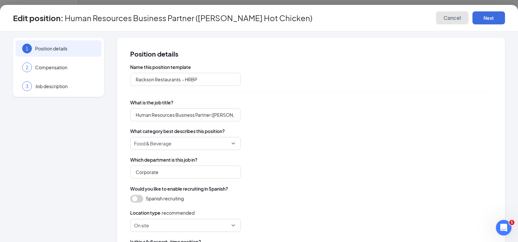
click at [450, 21] on button "Cancel" at bounding box center [452, 17] width 33 height 13
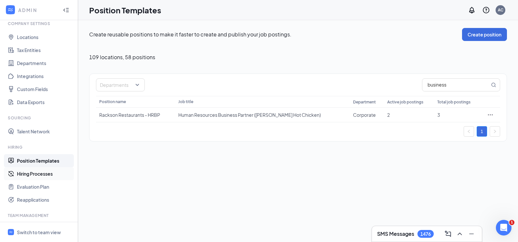
click at [38, 176] on link "Hiring Processes" at bounding box center [45, 173] width 56 height 13
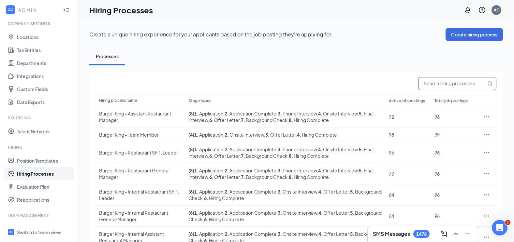
click at [440, 87] on input "text" at bounding box center [451, 83] width 67 height 12
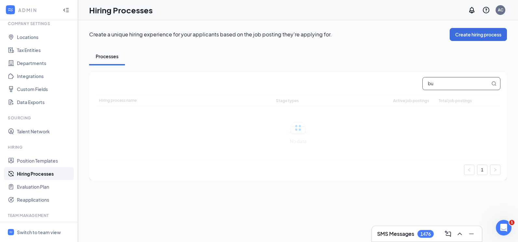
type input "b"
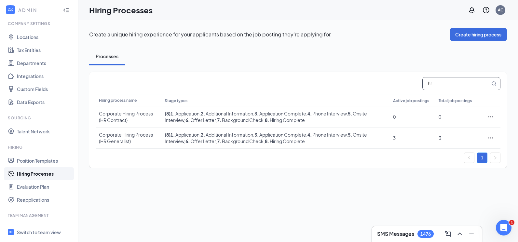
drag, startPoint x: 447, startPoint y: 85, endPoint x: 413, endPoint y: 85, distance: 33.5
click at [413, 85] on div "hr" at bounding box center [298, 83] width 405 height 13
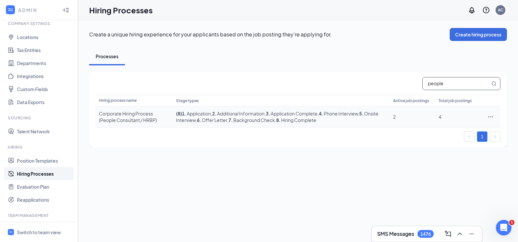
type input "people"
click at [490, 116] on icon "Ellipses" at bounding box center [491, 117] width 7 height 7
click at [459, 162] on span "View job postings" at bounding box center [451, 160] width 37 height 6
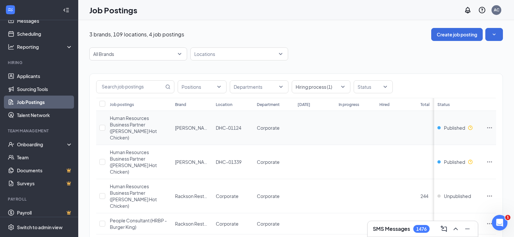
click at [492, 126] on icon "Ellipses" at bounding box center [489, 128] width 7 height 7
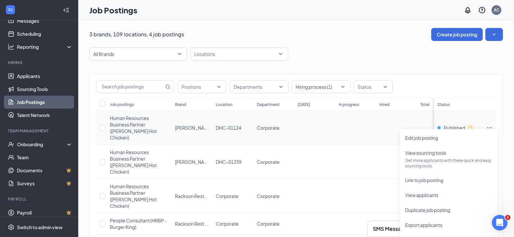
click at [130, 120] on span "Human Resources Business Partner ([PERSON_NAME] Hot Chicken)" at bounding box center [133, 127] width 47 height 25
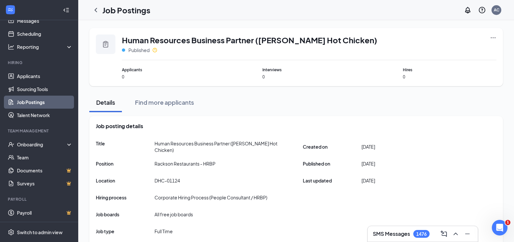
click at [493, 39] on icon "Ellipses" at bounding box center [492, 38] width 7 height 7
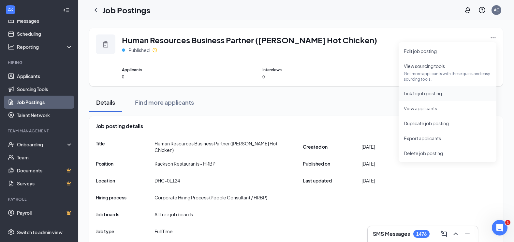
click at [435, 95] on span "Link to job posting" at bounding box center [422, 94] width 38 height 6
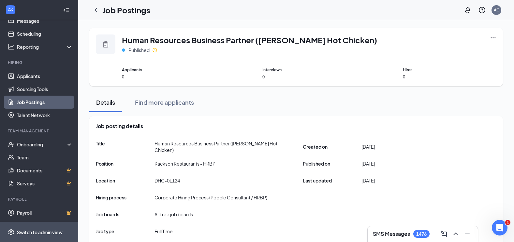
click at [33, 229] on div "Switch to admin view" at bounding box center [40, 232] width 46 height 7
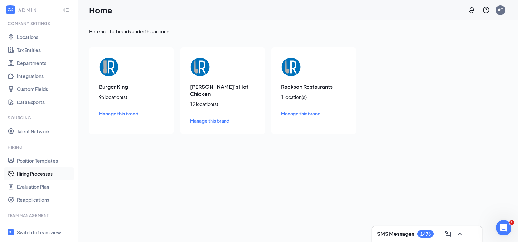
click at [44, 177] on link "Hiring Processes" at bounding box center [45, 173] width 56 height 13
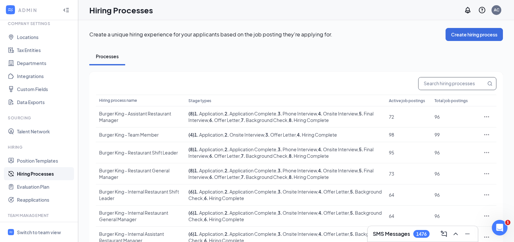
click at [463, 81] on input "text" at bounding box center [451, 83] width 67 height 12
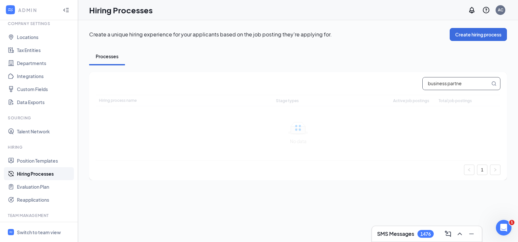
type input "business partner"
drag, startPoint x: 464, startPoint y: 87, endPoint x: 397, endPoint y: 82, distance: 67.6
click at [397, 82] on div "business partner" at bounding box center [298, 83] width 405 height 13
type input "b"
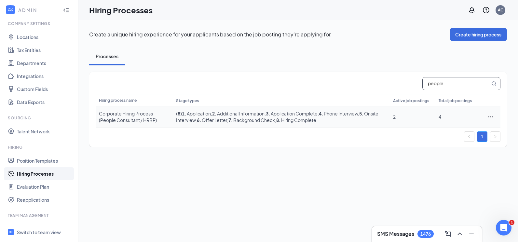
type input "people"
click at [489, 116] on icon "Ellipses" at bounding box center [491, 117] width 7 height 7
click at [433, 126] on li "Edit" at bounding box center [461, 130] width 66 height 15
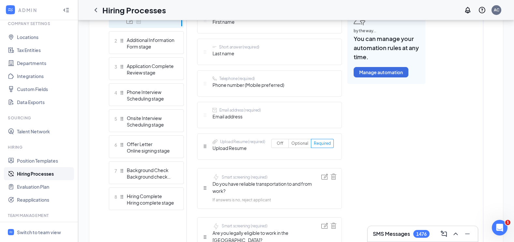
scroll to position [177, 0]
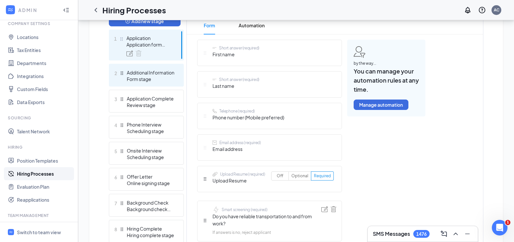
click at [149, 77] on div "Form stage" at bounding box center [151, 79] width 48 height 7
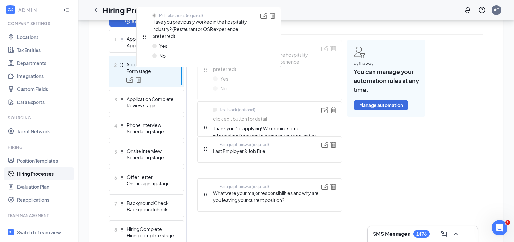
scroll to position [151, 0]
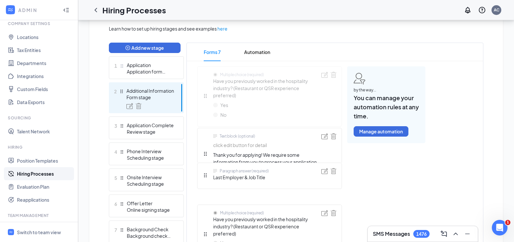
drag, startPoint x: 206, startPoint y: 174, endPoint x: 145, endPoint y: 61, distance: 128.7
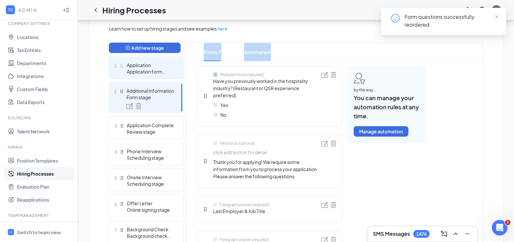
drag, startPoint x: 208, startPoint y: 95, endPoint x: 177, endPoint y: 77, distance: 35.9
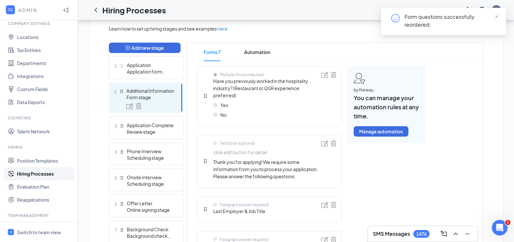
click at [289, 97] on span "Have you previously worked in the hospitality industry? (Restaurant or QSR expe…" at bounding box center [267, 87] width 108 height 21
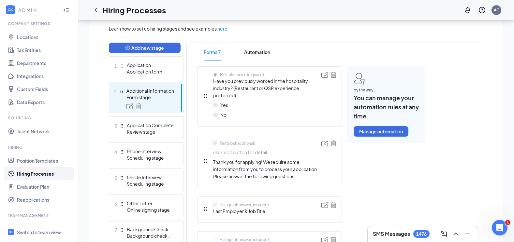
drag, startPoint x: 204, startPoint y: 96, endPoint x: 231, endPoint y: 93, distance: 26.5
drag, startPoint x: 239, startPoint y: 97, endPoint x: 212, endPoint y: 82, distance: 31.3
click at [212, 82] on div "Multiple choice (required) Have you previously worked in the hospitality indust…" at bounding box center [262, 96] width 119 height 49
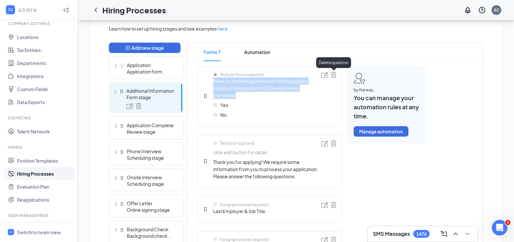
click at [330, 75] on img at bounding box center [333, 75] width 6 height 6
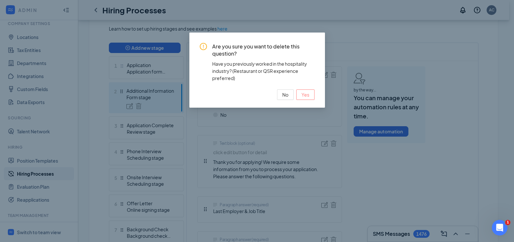
click at [308, 93] on span "Yes" at bounding box center [305, 94] width 8 height 7
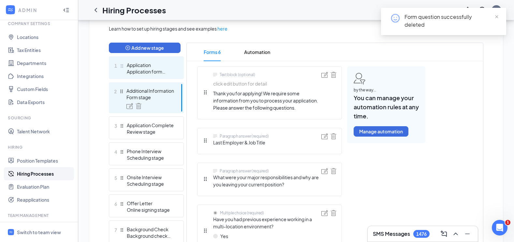
click at [146, 63] on div "Application" at bounding box center [151, 65] width 48 height 7
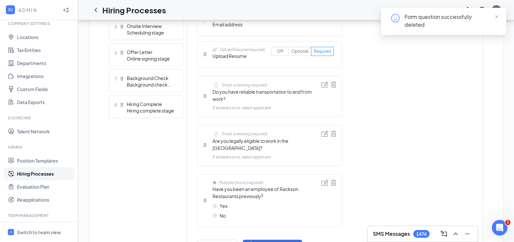
scroll to position [340, 0]
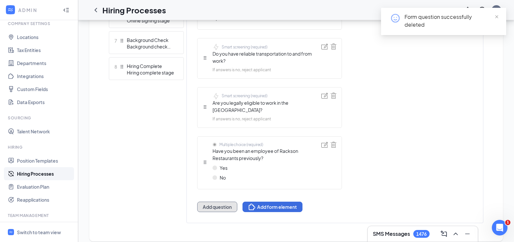
click at [227, 202] on button "Add question" at bounding box center [217, 207] width 40 height 10
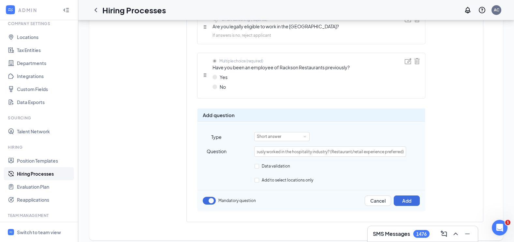
scroll to position [416, 0]
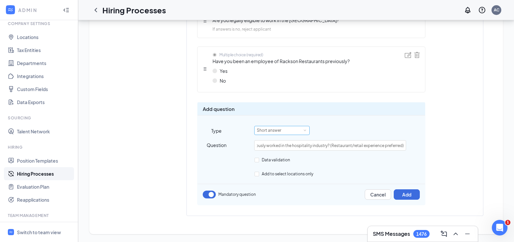
type input "Have you previously worked in the hospitality industry? (Restaurant/retail expe…"
click at [287, 131] on div "Short answer" at bounding box center [282, 130] width 50 height 8
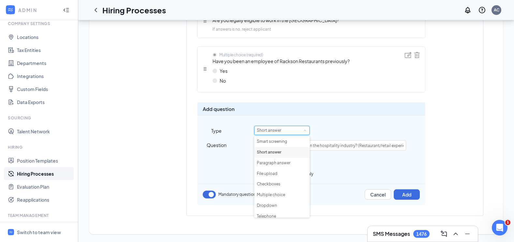
click at [286, 150] on li "Short answer" at bounding box center [281, 152] width 55 height 11
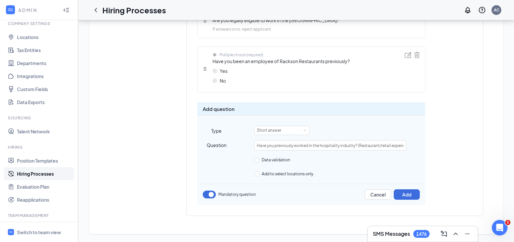
click at [290, 135] on div "Add question Type Short answer Question Have you previously worked in the hospi…" at bounding box center [311, 153] width 228 height 103
click at [290, 132] on div "Short answer" at bounding box center [282, 130] width 50 height 8
click at [405, 146] on input "Have you previously worked in the hospitality industry? (Restaurant/retail expe…" at bounding box center [329, 145] width 151 height 10
click at [296, 132] on div "Short answer" at bounding box center [282, 130] width 50 height 8
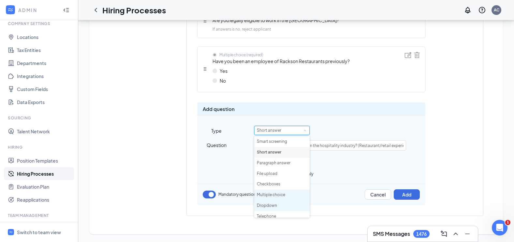
click at [273, 190] on ul "Smart screening Short answer Paragraph answer File upload Checkboxes Multiple c…" at bounding box center [281, 176] width 55 height 81
click at [274, 194] on li "Multiple choice" at bounding box center [281, 195] width 55 height 11
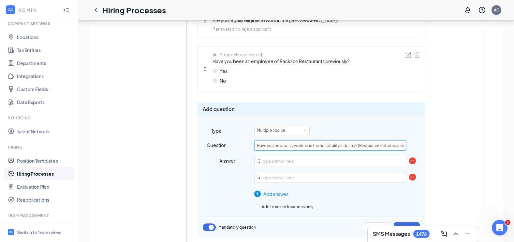
scroll to position [0, 28]
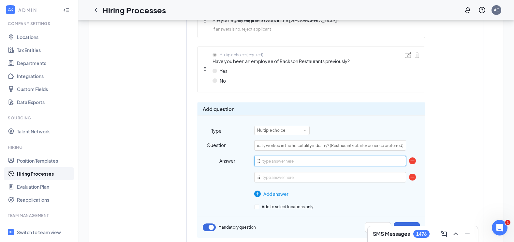
click at [285, 160] on input "text" at bounding box center [329, 161] width 151 height 10
type input "Yes"
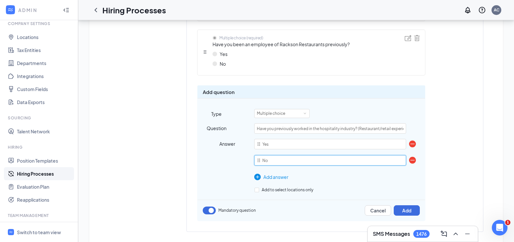
scroll to position [449, 0]
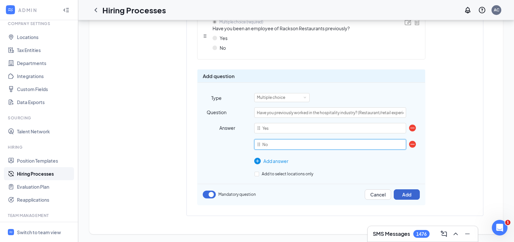
type input "No"
click at [408, 196] on button "Add" at bounding box center [406, 195] width 26 height 10
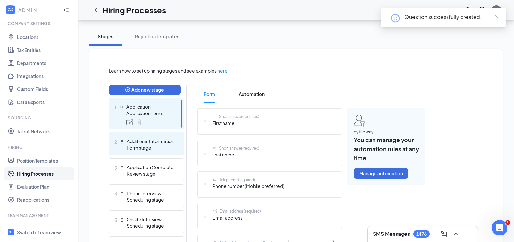
click at [143, 145] on div "Form stage" at bounding box center [151, 148] width 48 height 7
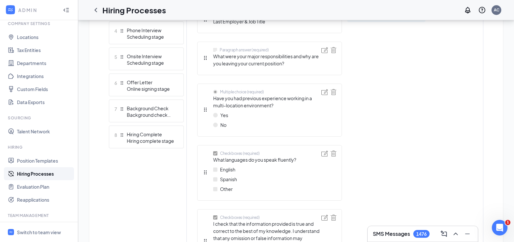
scroll to position [235, 0]
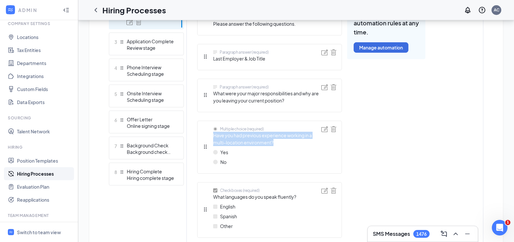
drag, startPoint x: 282, startPoint y: 144, endPoint x: 209, endPoint y: 135, distance: 73.2
click at [209, 135] on div "Multiple choice (required) Have you had previous experience working in a multi-…" at bounding box center [262, 147] width 119 height 42
copy span "Have you had previous experience working in a multi-location environment?"
click at [335, 130] on img at bounding box center [333, 129] width 6 height 6
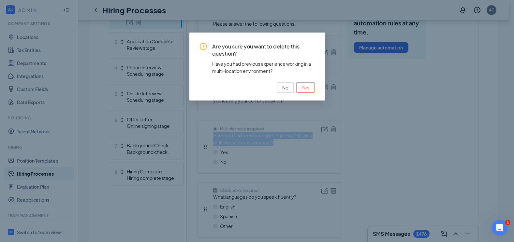
click at [304, 91] on span "Yes" at bounding box center [305, 87] width 8 height 7
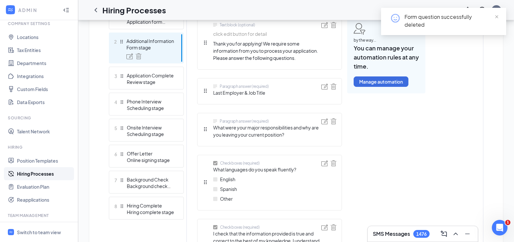
scroll to position [170, 0]
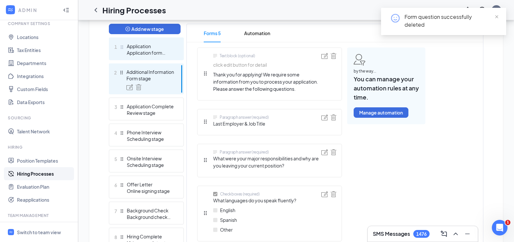
click at [155, 55] on div "Application form stage" at bounding box center [151, 52] width 48 height 7
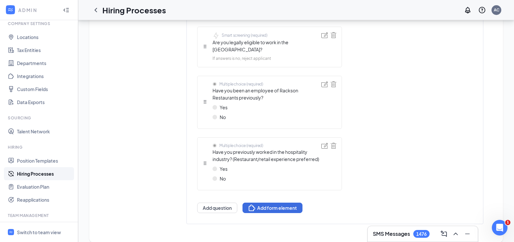
scroll to position [402, 0]
click at [221, 202] on button "Add question" at bounding box center [217, 207] width 40 height 10
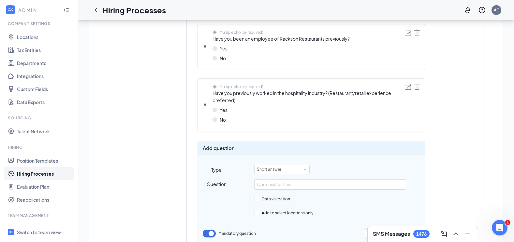
scroll to position [477, 0]
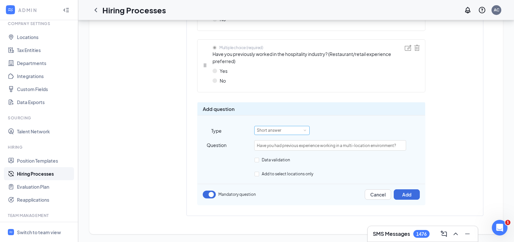
type input "Have you had previous experience working in a multi-location environment?"
click at [281, 133] on div "Short answer" at bounding box center [271, 130] width 29 height 8
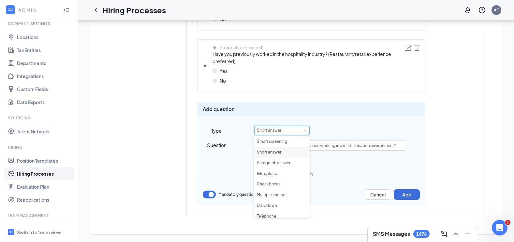
click at [282, 153] on li "Short answer" at bounding box center [281, 152] width 55 height 11
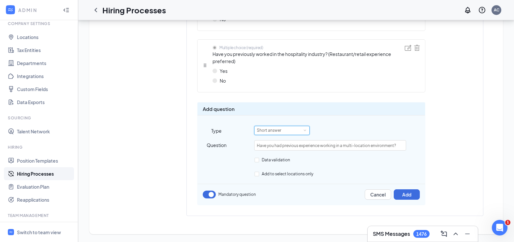
click at [282, 133] on div "Short answer" at bounding box center [271, 130] width 29 height 8
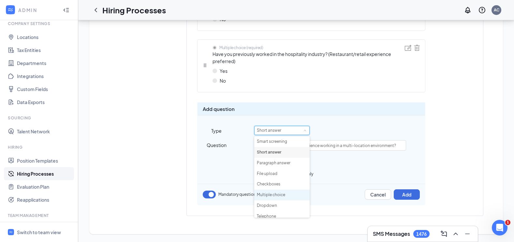
click at [272, 194] on li "Multiple choice" at bounding box center [281, 195] width 55 height 11
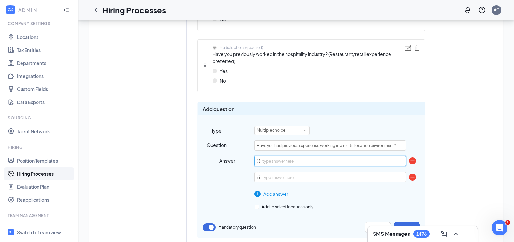
click at [276, 162] on input "text" at bounding box center [329, 161] width 151 height 10
type input "Yes"
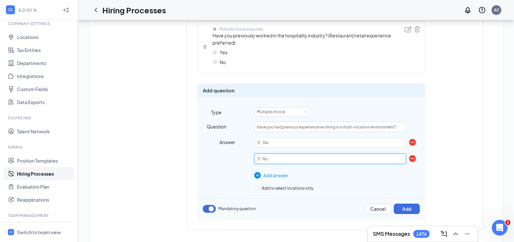
scroll to position [510, 0]
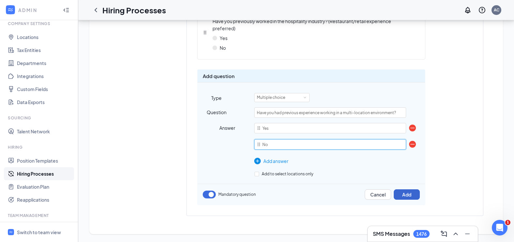
type input "No"
drag, startPoint x: 413, startPoint y: 196, endPoint x: 428, endPoint y: 190, distance: 16.1
click at [413, 195] on button "Add" at bounding box center [406, 195] width 26 height 10
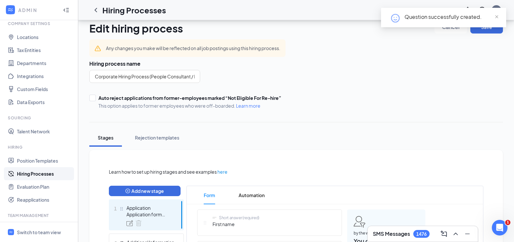
scroll to position [170, 0]
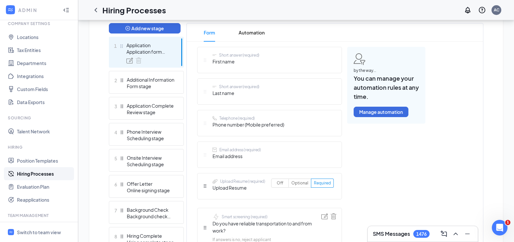
click at [310, 155] on div "Email address (required) Email address" at bounding box center [269, 155] width 145 height 26
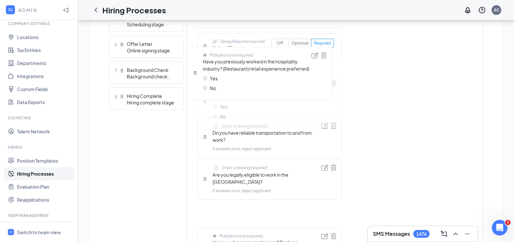
scroll to position [309, 0]
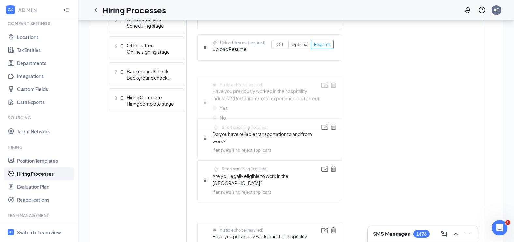
drag, startPoint x: 205, startPoint y: 191, endPoint x: 199, endPoint y: 85, distance: 106.0
click at [199, 85] on div "Short answer (required) First name Short answer (required) Last name Telephone …" at bounding box center [269, 137] width 145 height 459
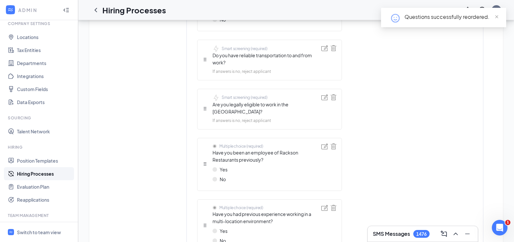
scroll to position [439, 0]
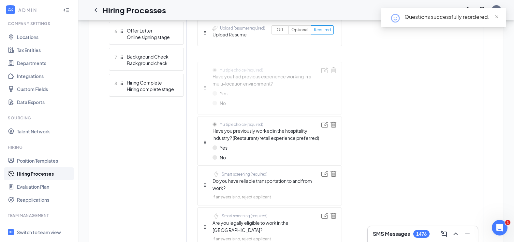
drag, startPoint x: 206, startPoint y: 181, endPoint x: 205, endPoint y: 95, distance: 86.0
click at [205, 95] on div "Short answer (required) First name Short answer (required) Last name Telephone …" at bounding box center [269, 123] width 145 height 459
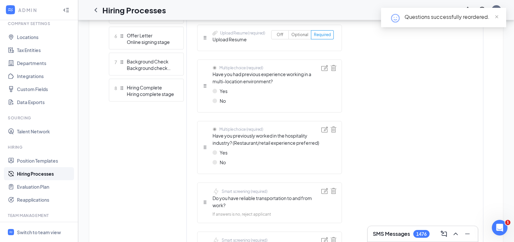
scroll to position [351, 0]
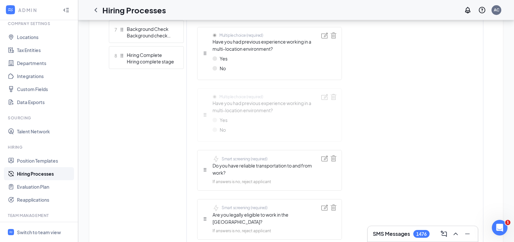
drag, startPoint x: 205, startPoint y: 54, endPoint x: 201, endPoint y: 122, distance: 68.5
click at [201, 122] on div "Short answer (required) First name Short answer (required) Last name Telephone …" at bounding box center [269, 95] width 145 height 459
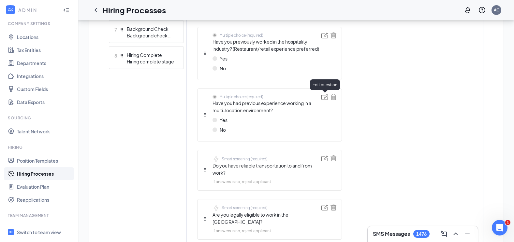
click at [324, 96] on img at bounding box center [324, 97] width 7 height 6
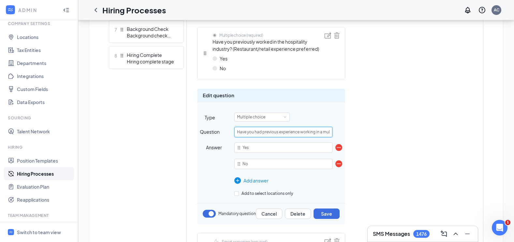
click at [277, 131] on input "Have you had previous experience working in a multi-location environment?" at bounding box center [283, 132] width 98 height 10
type input "Have you had prior experience working in a multi-location environment?"
click at [332, 218] on button "Save" at bounding box center [326, 214] width 26 height 10
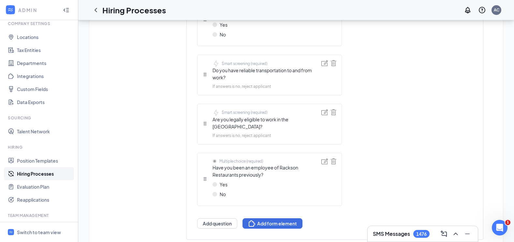
scroll to position [431, 0]
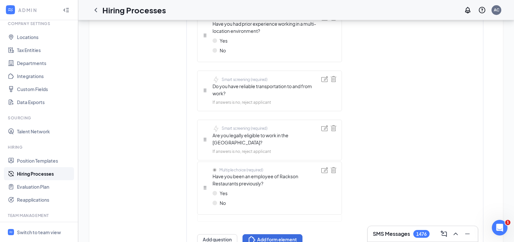
drag, startPoint x: 205, startPoint y: 188, endPoint x: 200, endPoint y: 190, distance: 5.3
click at [200, 190] on div "Short answer (required) First name Short answer (required) Last name Telephone …" at bounding box center [269, 15] width 145 height 459
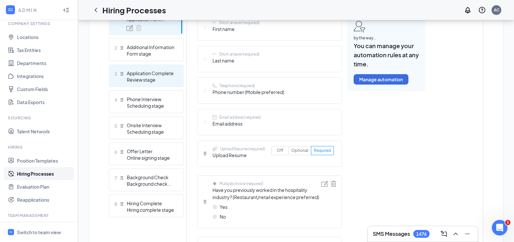
scroll to position [170, 0]
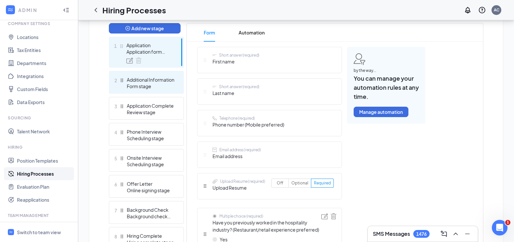
click at [146, 84] on div "Form stage" at bounding box center [151, 86] width 48 height 7
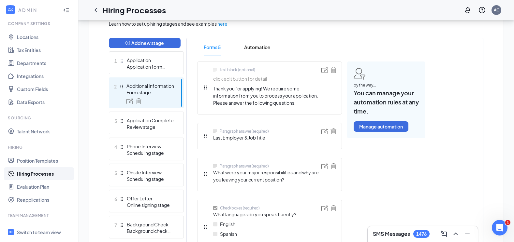
scroll to position [170, 0]
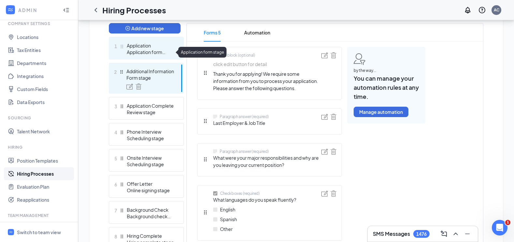
click at [158, 54] on div "Application form stage" at bounding box center [151, 52] width 48 height 7
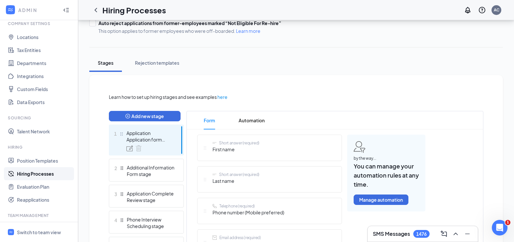
scroll to position [7, 0]
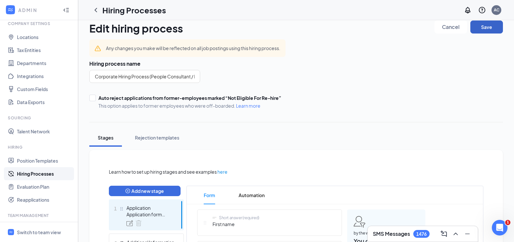
click at [488, 27] on button "Save" at bounding box center [486, 27] width 33 height 13
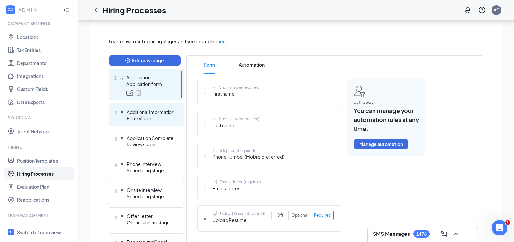
scroll to position [138, 0]
click at [148, 111] on div "Additional Information" at bounding box center [151, 112] width 48 height 7
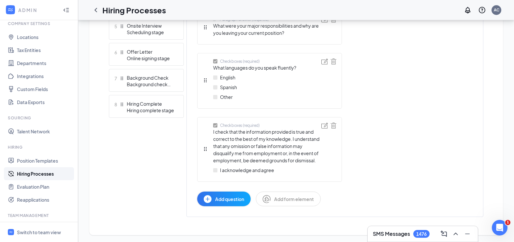
scroll to position [303, 0]
click at [231, 197] on span "Add question" at bounding box center [229, 198] width 29 height 7
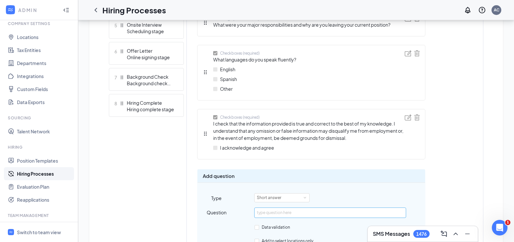
scroll to position [336, 0]
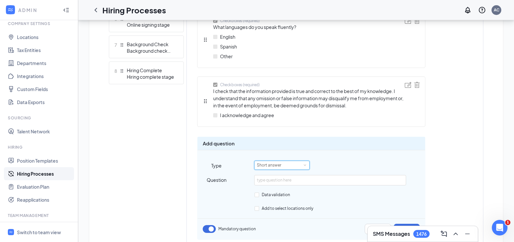
click at [281, 167] on div "Short answer" at bounding box center [271, 165] width 29 height 8
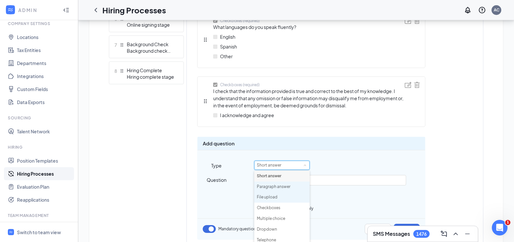
scroll to position [33, 0]
click at [281, 175] on li "Paragraph answer" at bounding box center [281, 176] width 55 height 11
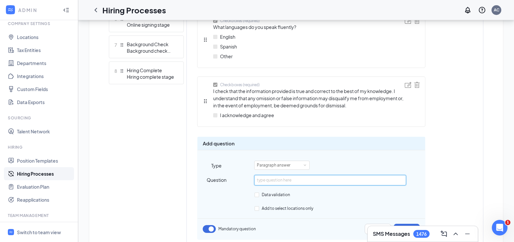
click at [273, 182] on input "text" at bounding box center [329, 180] width 151 height 10
type input "C"
click at [385, 180] on input "Tell us why you'd like to work for our Dave's Hot Chicken Brand." at bounding box center [329, 180] width 151 height 10
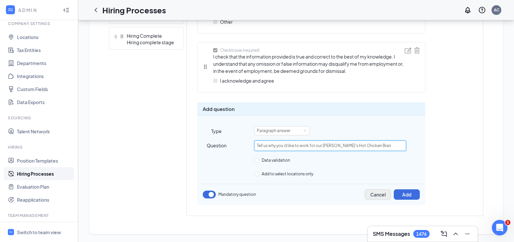
type input "Tell us why you'd like to work for our Dave's Hot Chicken Bran"
click at [378, 193] on button "Cancel" at bounding box center [377, 195] width 26 height 10
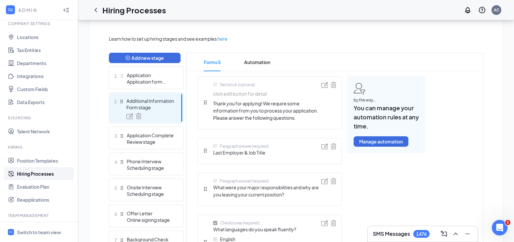
scroll to position [0, 0]
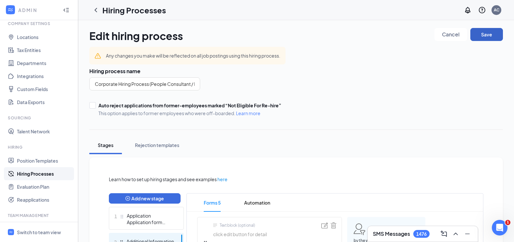
click at [487, 34] on button "Save" at bounding box center [486, 34] width 33 height 13
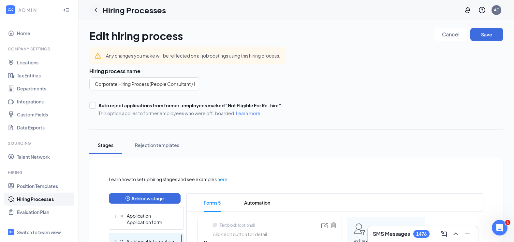
click at [95, 11] on icon "ChevronLeft" at bounding box center [96, 10] width 8 height 8
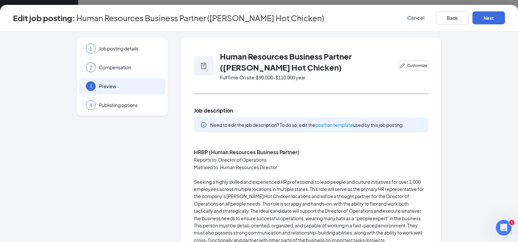
scroll to position [25, 0]
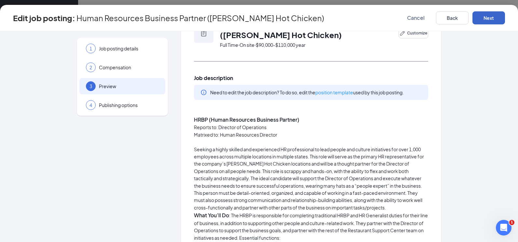
click at [492, 17] on button "Next" at bounding box center [489, 17] width 33 height 13
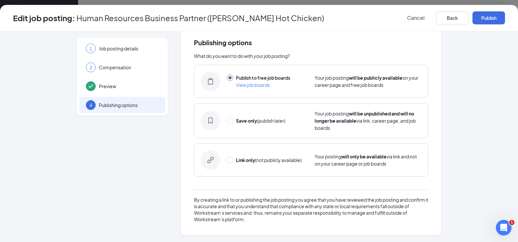
scroll to position [11, 0]
click at [491, 17] on button "Publish" at bounding box center [489, 17] width 33 height 13
